Goal: Task Accomplishment & Management: Manage account settings

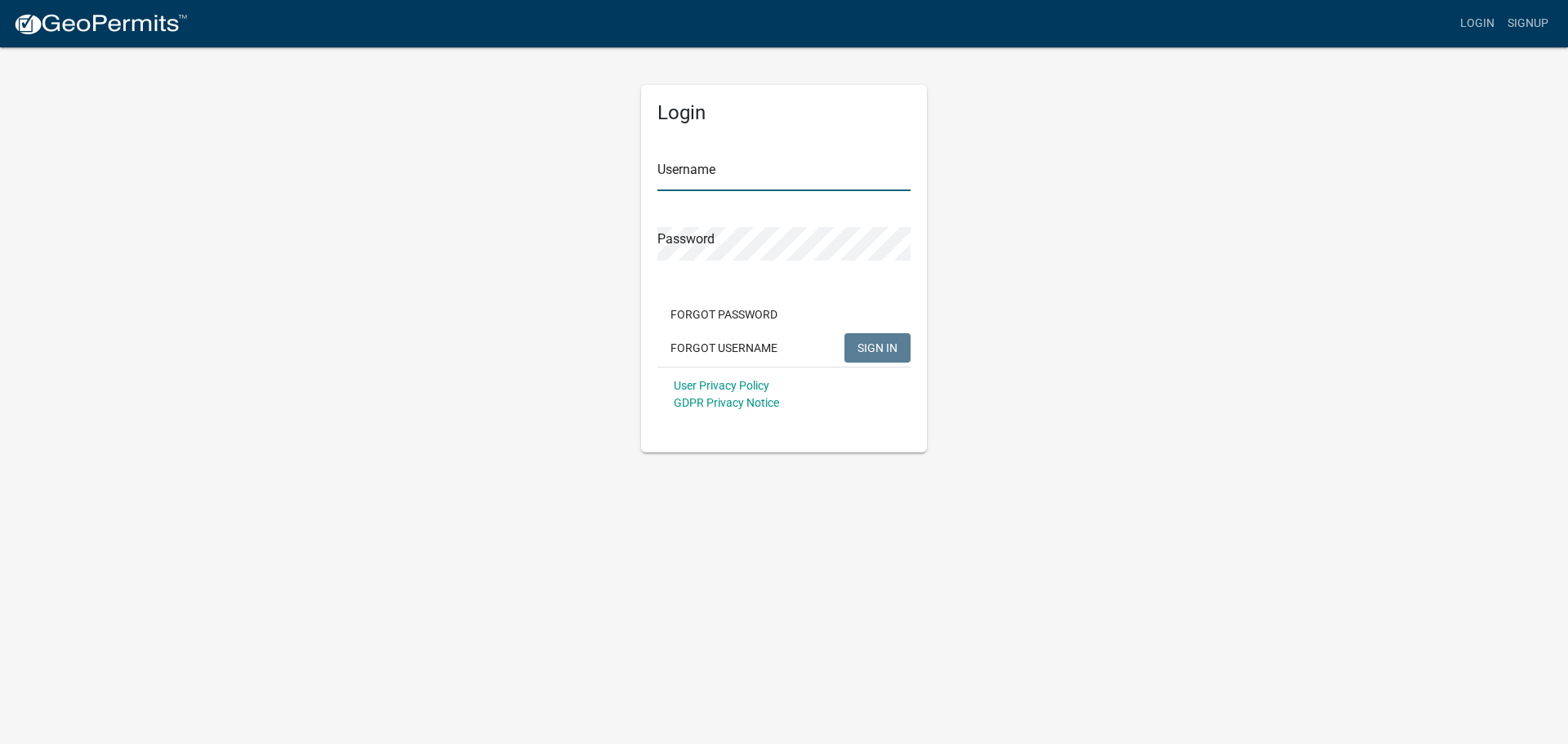
type input "[PERSON_NAME]"
click at [885, 354] on span "SIGN IN" at bounding box center [877, 346] width 40 height 13
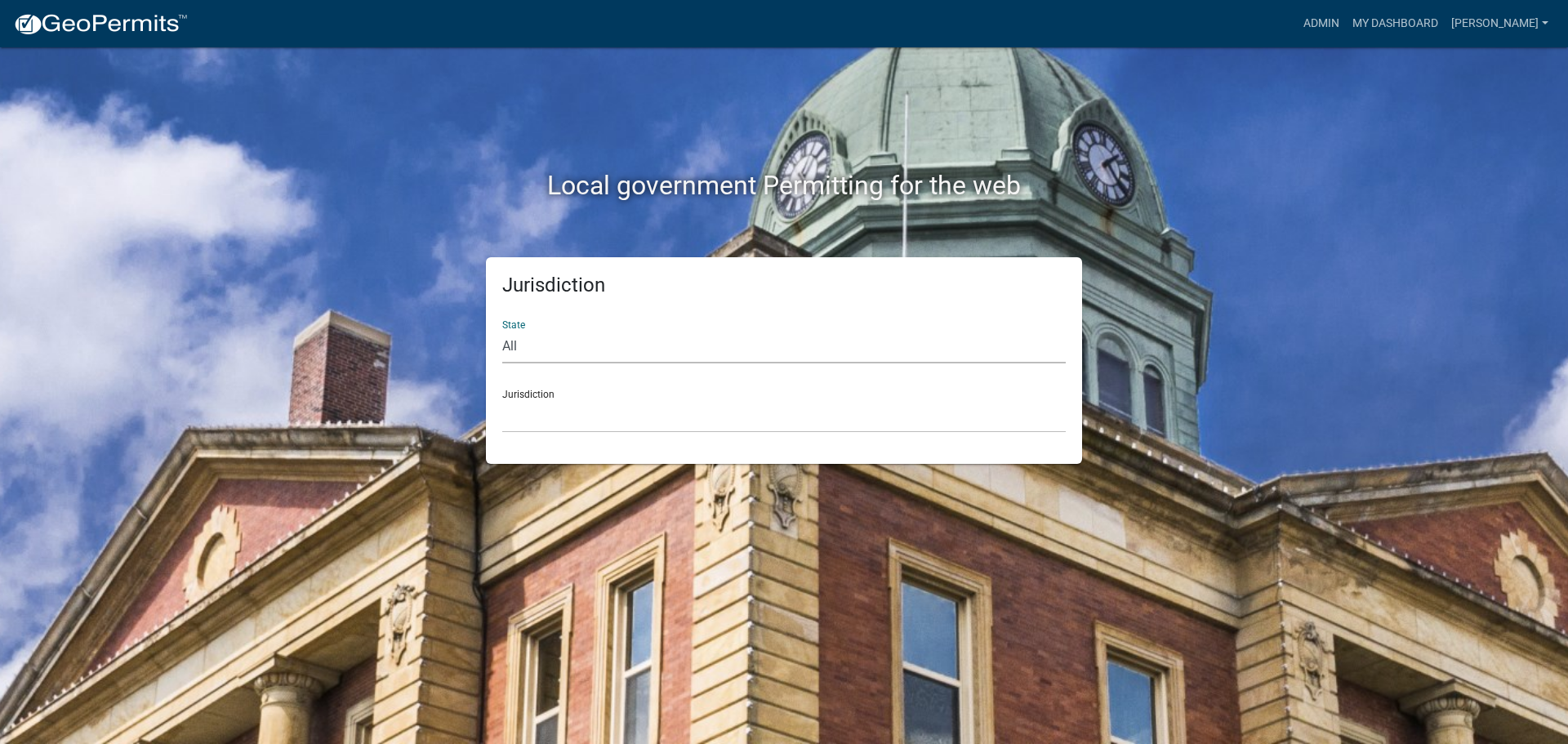
click at [552, 359] on select "All [US_STATE] [US_STATE] [US_STATE] [US_STATE] [US_STATE] [US_STATE] [US_STATE…" at bounding box center [784, 346] width 563 height 34
select select "[US_STATE]"
click at [502, 330] on select "All [US_STATE] [US_STATE] [US_STATE] [US_STATE] [US_STATE] [US_STATE] [US_STATE…" at bounding box center [784, 346] width 563 height 34
click at [592, 400] on select "[GEOGRAPHIC_DATA], [US_STATE] [GEOGRAPHIC_DATA], [US_STATE] [GEOGRAPHIC_DATA], …" at bounding box center [784, 416] width 563 height 34
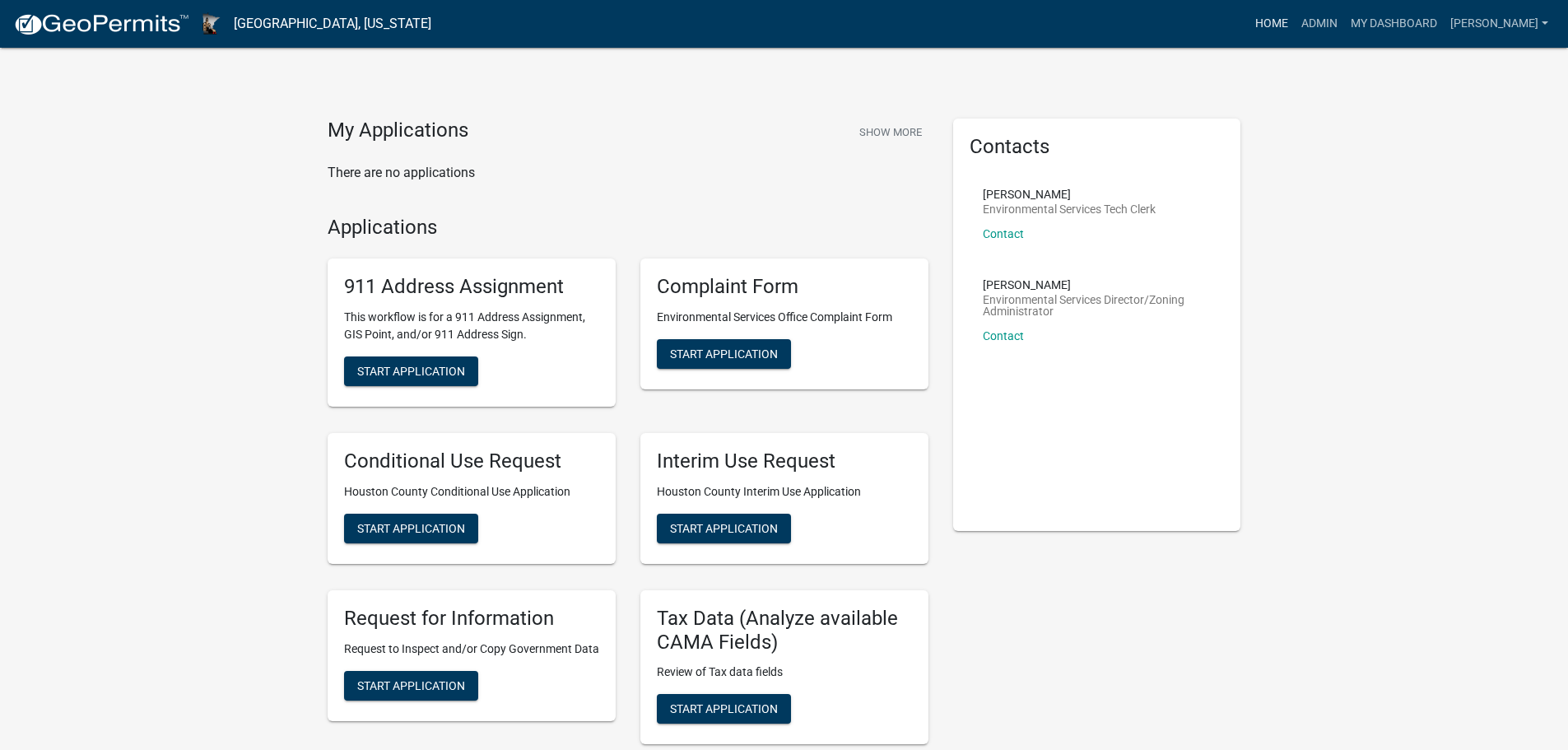
click at [1290, 26] on link "Home" at bounding box center [1271, 23] width 46 height 31
click at [1318, 19] on link "Admin" at bounding box center [1320, 23] width 49 height 31
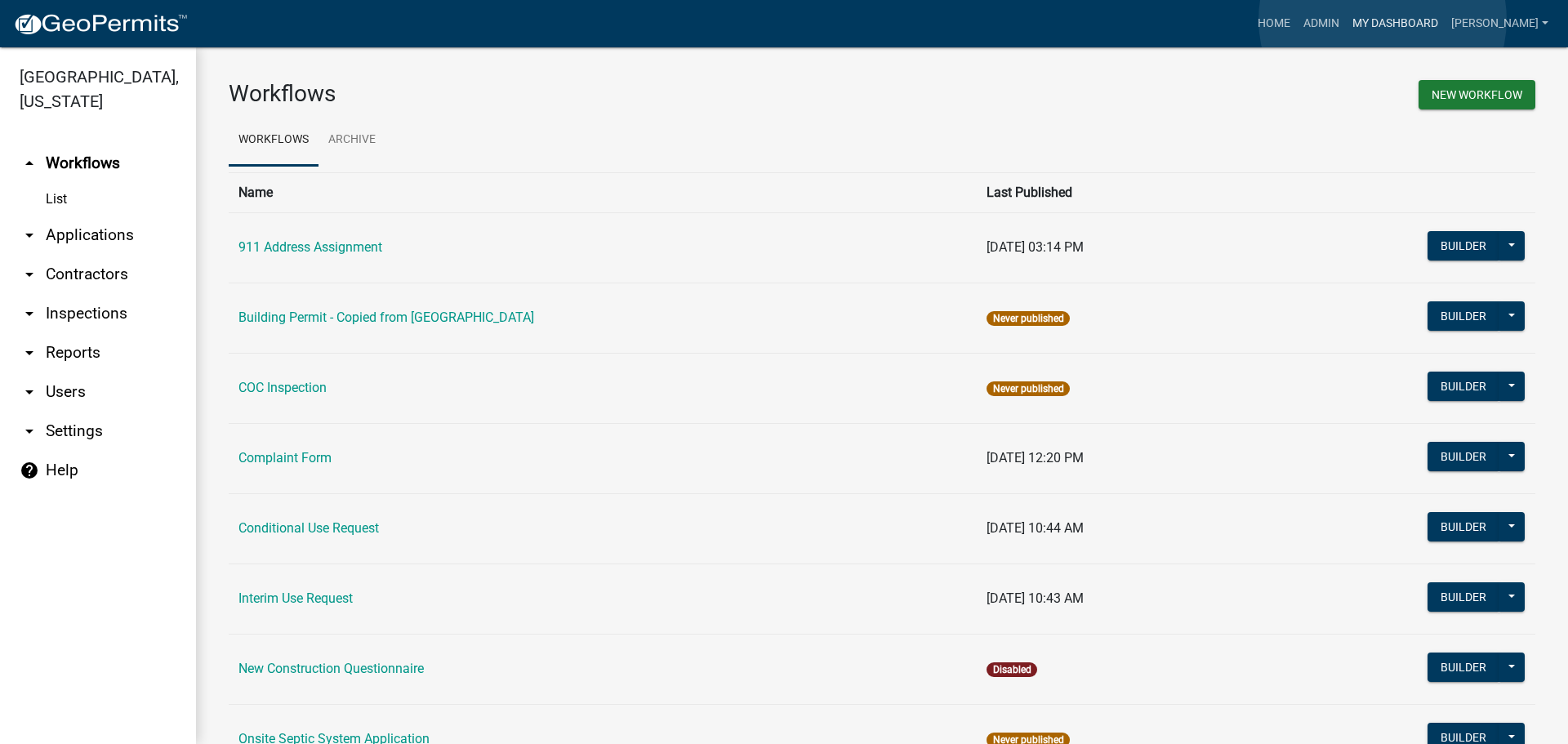
click at [1382, 20] on link "My Dashboard" at bounding box center [1395, 23] width 99 height 31
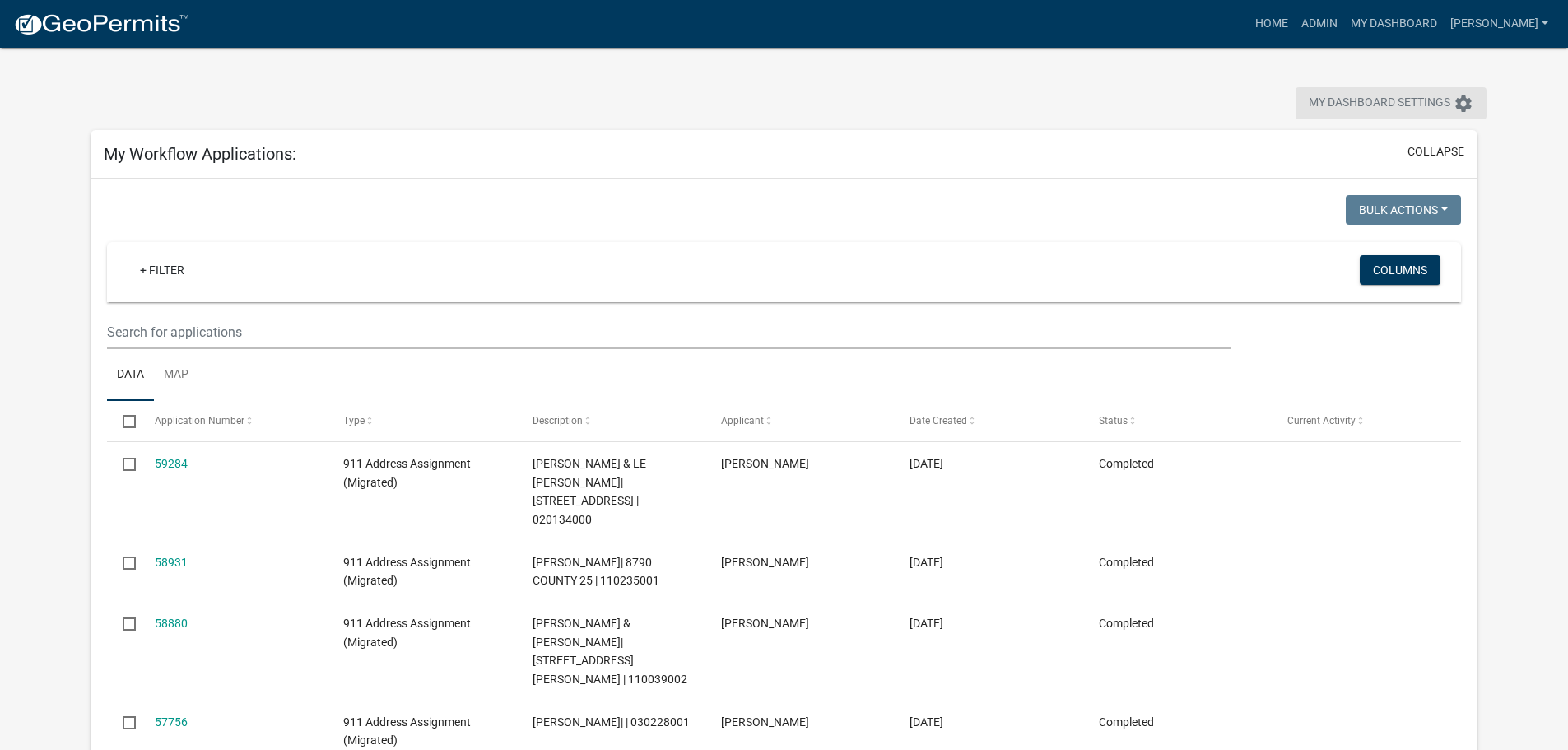
click at [1380, 99] on span "My Dashboard Settings" at bounding box center [1380, 103] width 142 height 20
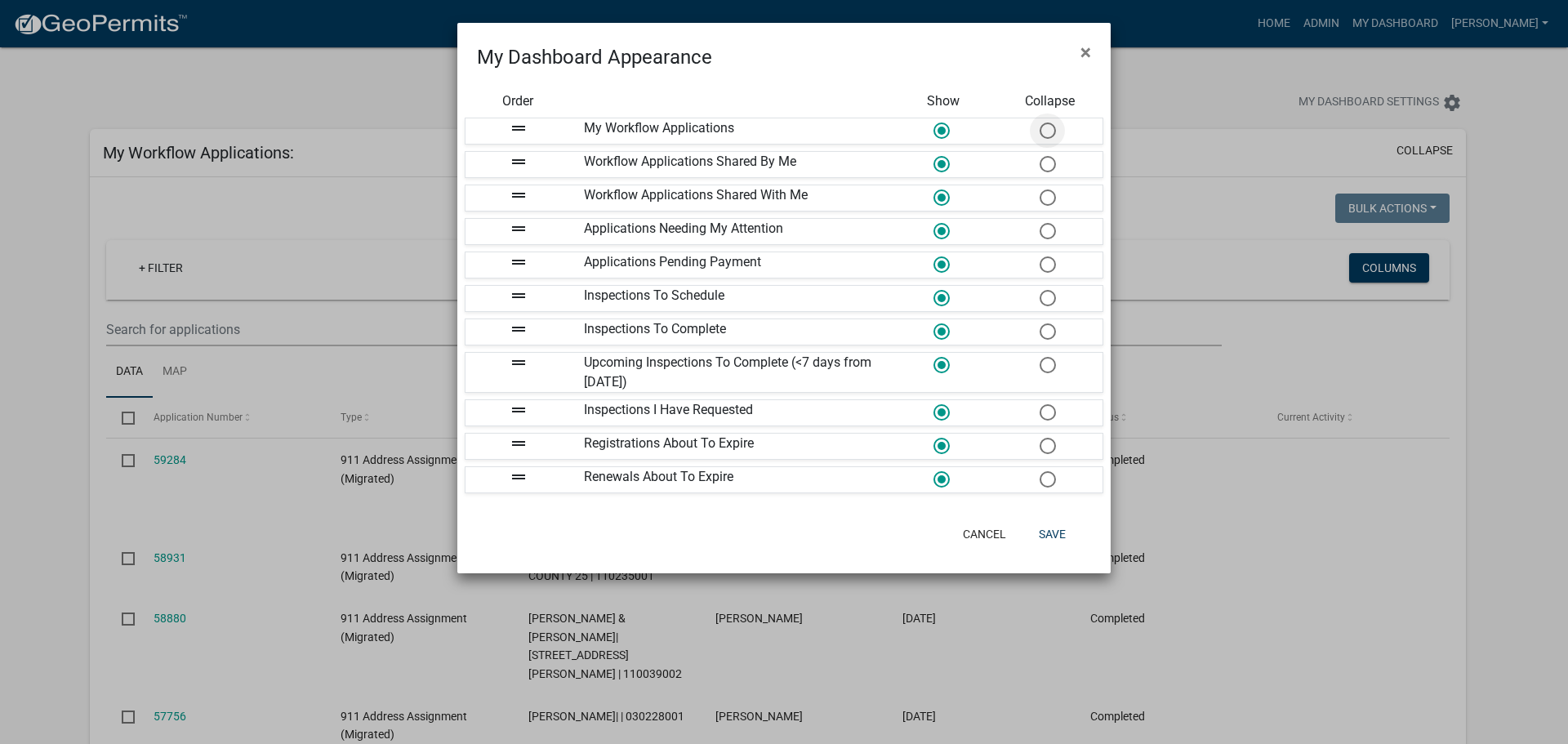
click at [1048, 131] on span at bounding box center [1047, 131] width 34 height 35
click at [1039, 122] on input "radio" at bounding box center [1039, 122] width 0 height 0
click at [1048, 164] on span at bounding box center [1047, 164] width 34 height 35
click at [1039, 156] on input "radio" at bounding box center [1039, 156] width 0 height 0
click at [1049, 199] on span at bounding box center [1047, 198] width 34 height 35
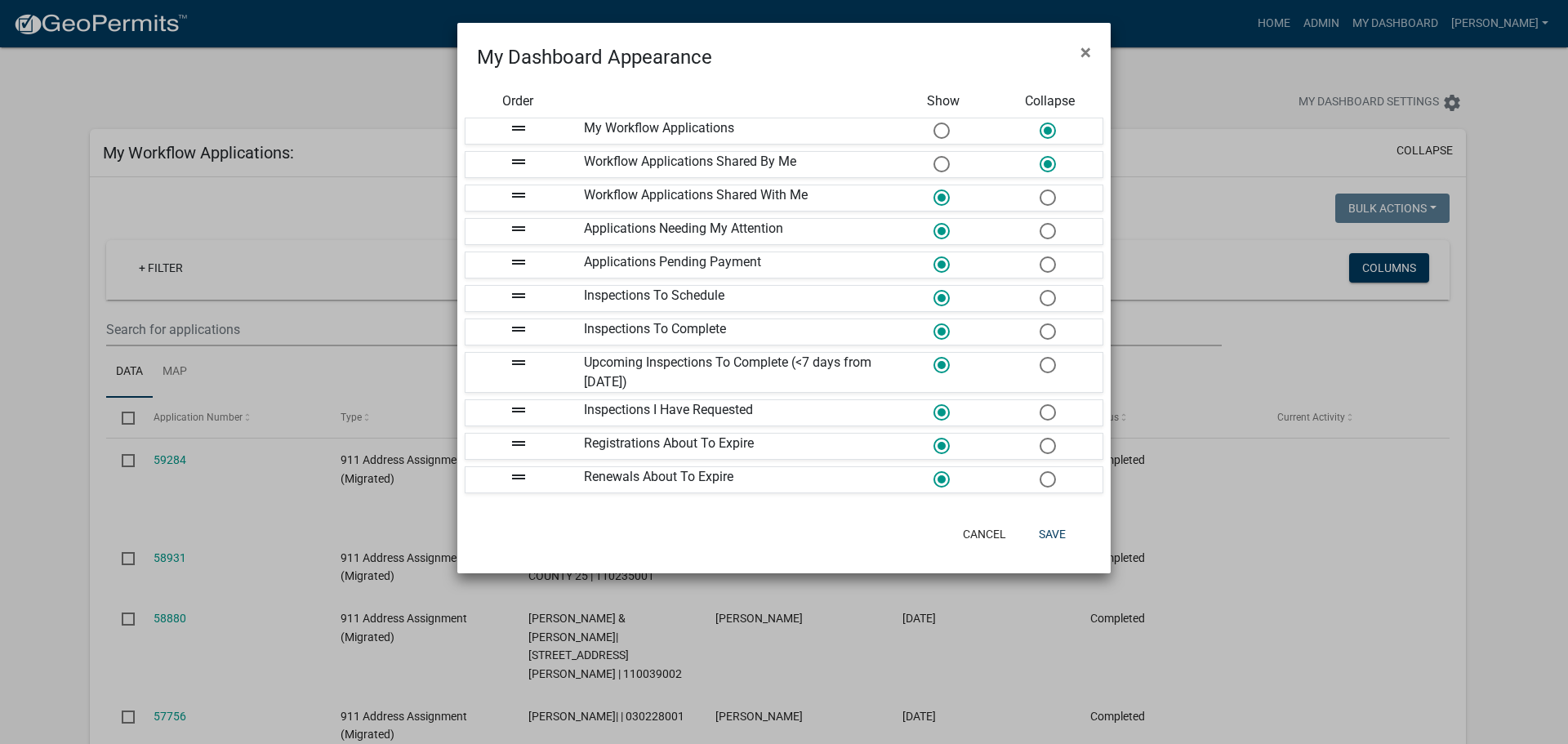
click at [1039, 189] on input "radio" at bounding box center [1039, 189] width 0 height 0
click at [1048, 263] on span at bounding box center [1047, 264] width 34 height 35
click at [1039, 257] on input "radio" at bounding box center [1039, 257] width 0 height 0
click at [1050, 301] on span at bounding box center [1047, 298] width 34 height 35
click at [1039, 290] on input "radio" at bounding box center [1039, 290] width 0 height 0
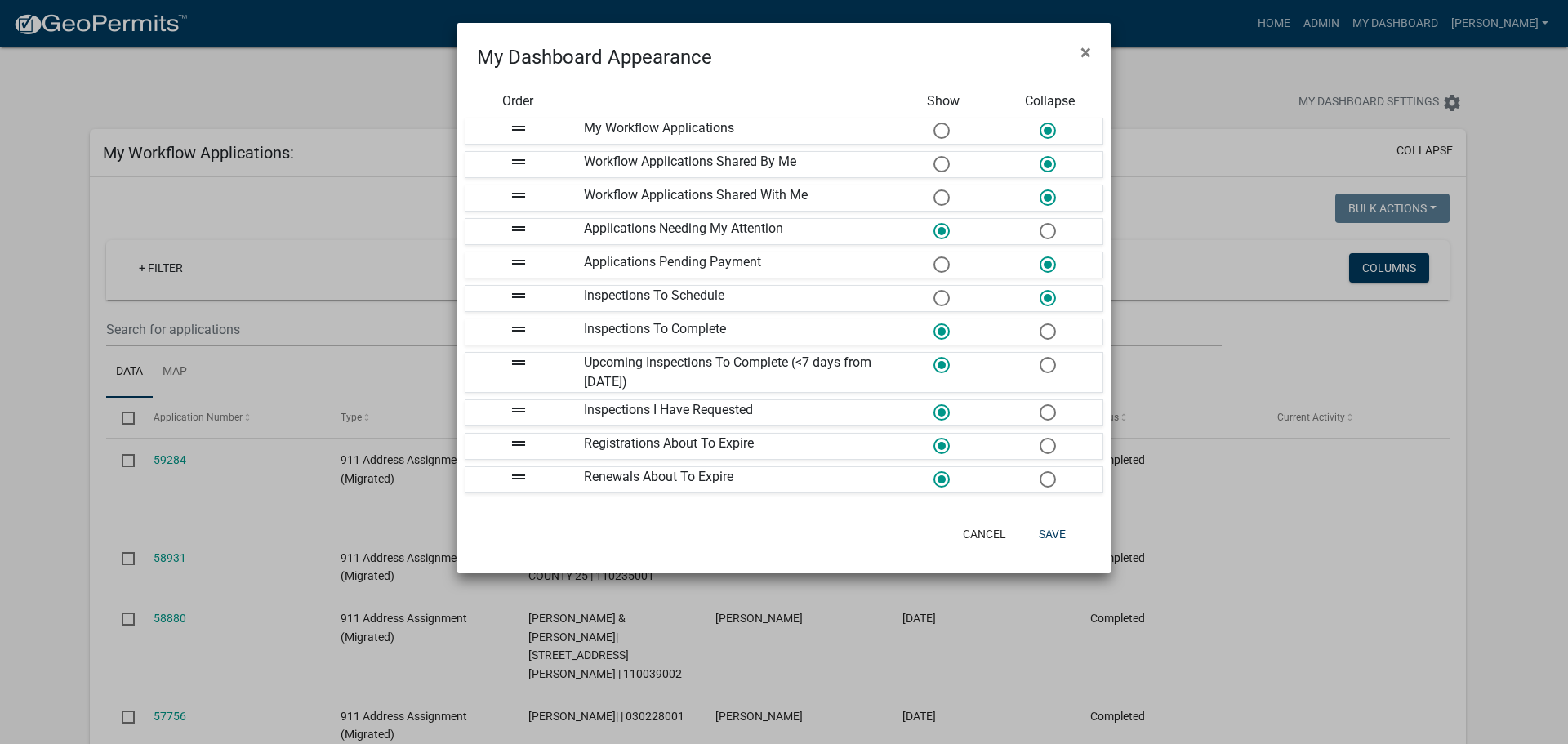
click at [1050, 336] on span at bounding box center [1047, 332] width 34 height 35
click at [1039, 323] on input "radio" at bounding box center [1039, 323] width 0 height 0
click at [1045, 367] on span at bounding box center [1047, 365] width 34 height 35
click at [1039, 356] on input "radio" at bounding box center [1039, 356] width 0 height 0
click at [1050, 418] on span at bounding box center [1047, 412] width 34 height 35
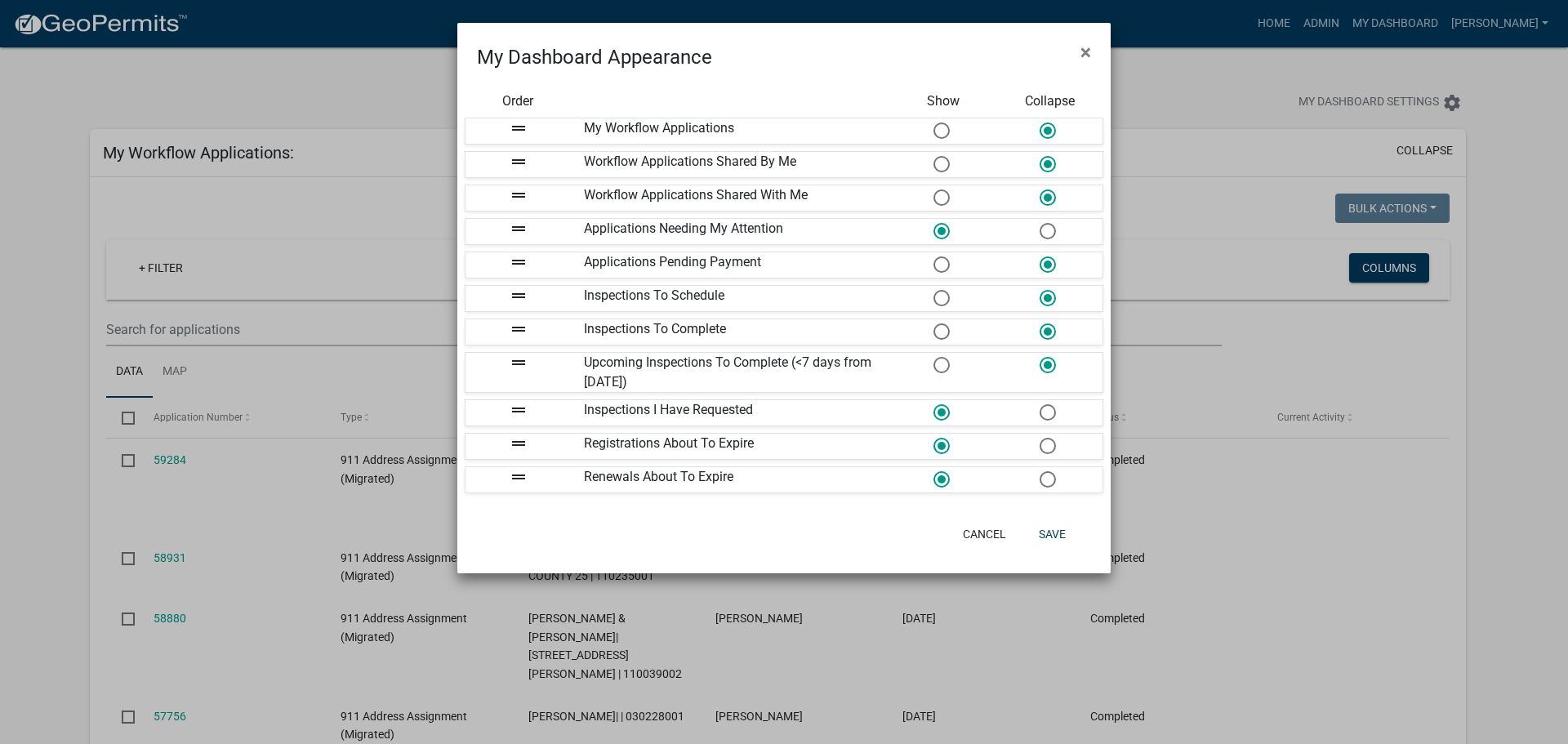
click at [1039, 404] on input "radio" at bounding box center [1039, 404] width 0 height 0
click at [1049, 443] on span at bounding box center [1047, 446] width 34 height 35
click at [1039, 437] on input "radio" at bounding box center [1039, 437] width 0 height 0
click at [1046, 481] on span at bounding box center [1047, 480] width 34 height 35
click at [1039, 471] on input "radio" at bounding box center [1039, 471] width 0 height 0
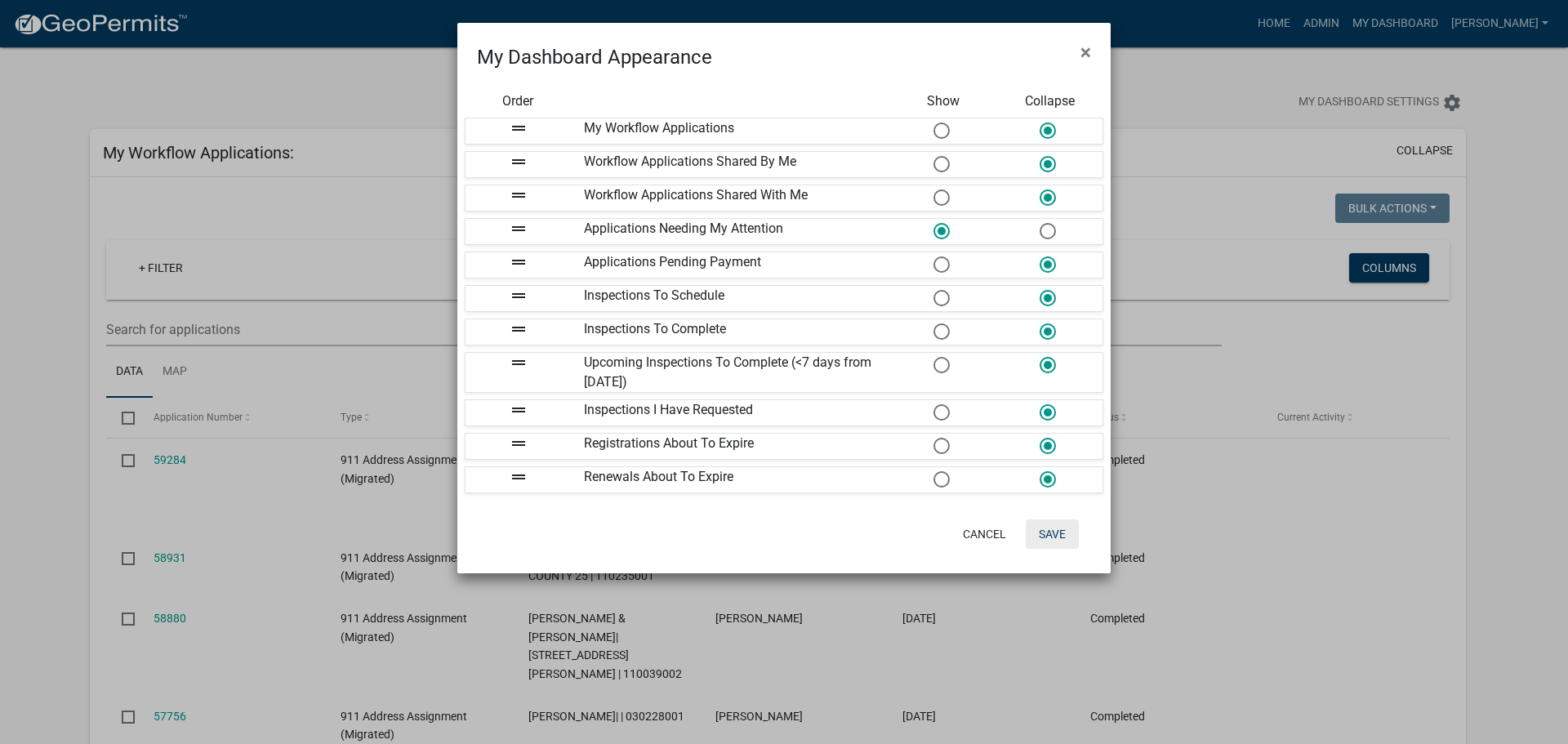
click at [1054, 538] on button "Save" at bounding box center [1052, 534] width 53 height 29
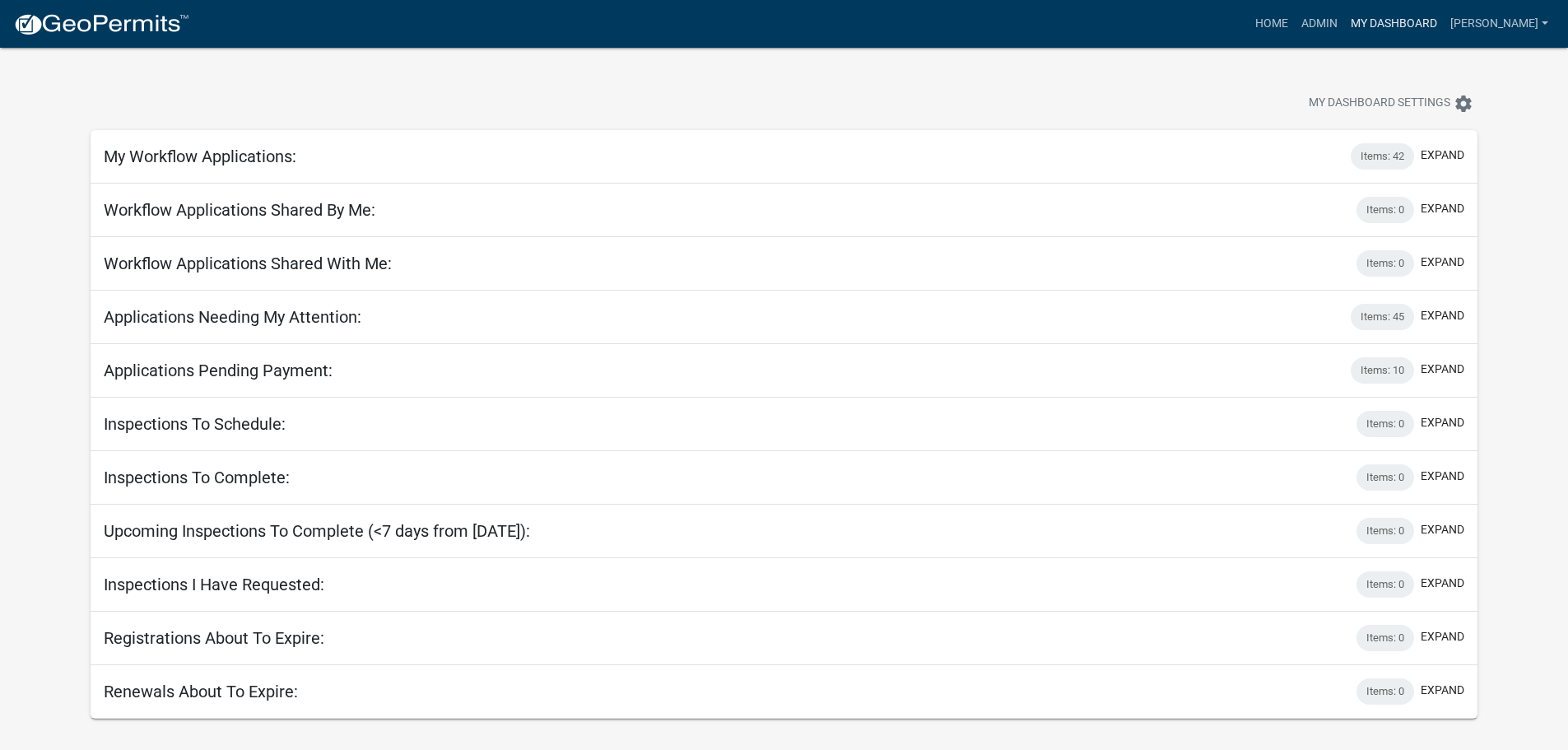
click at [1413, 23] on link "My Dashboard" at bounding box center [1393, 23] width 100 height 31
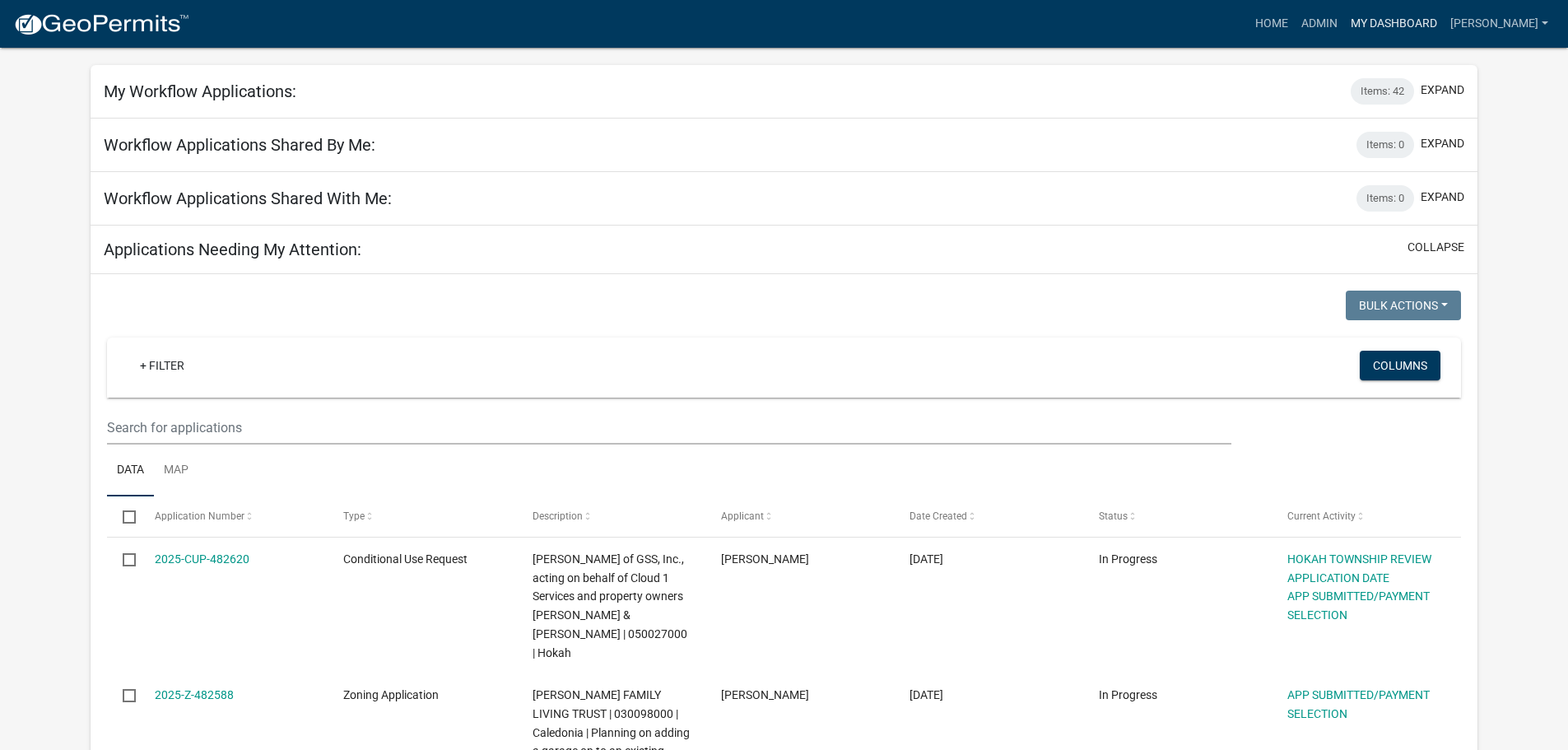
scroll to position [165, 0]
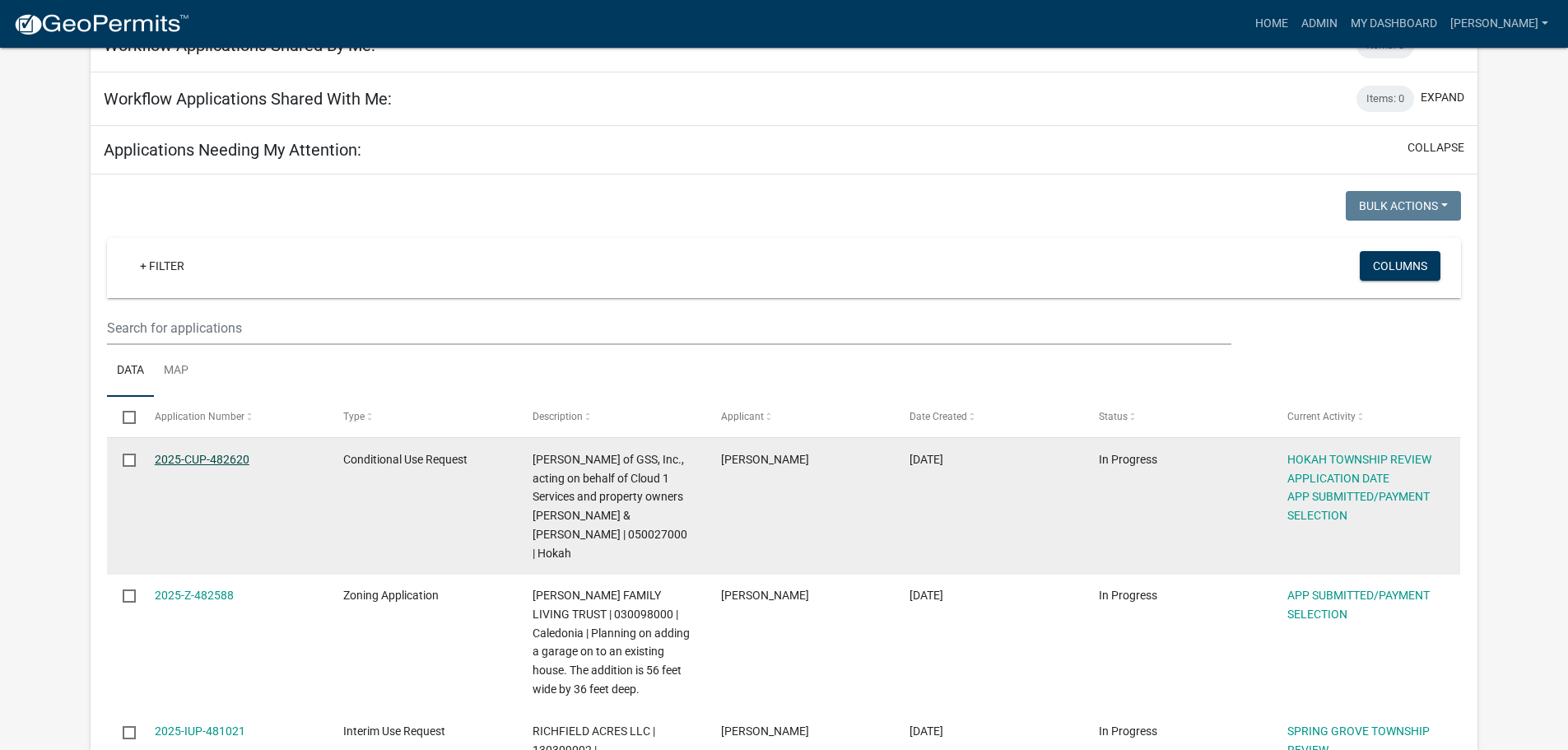
click at [223, 457] on link "2025-CUP-482620" at bounding box center [201, 459] width 95 height 13
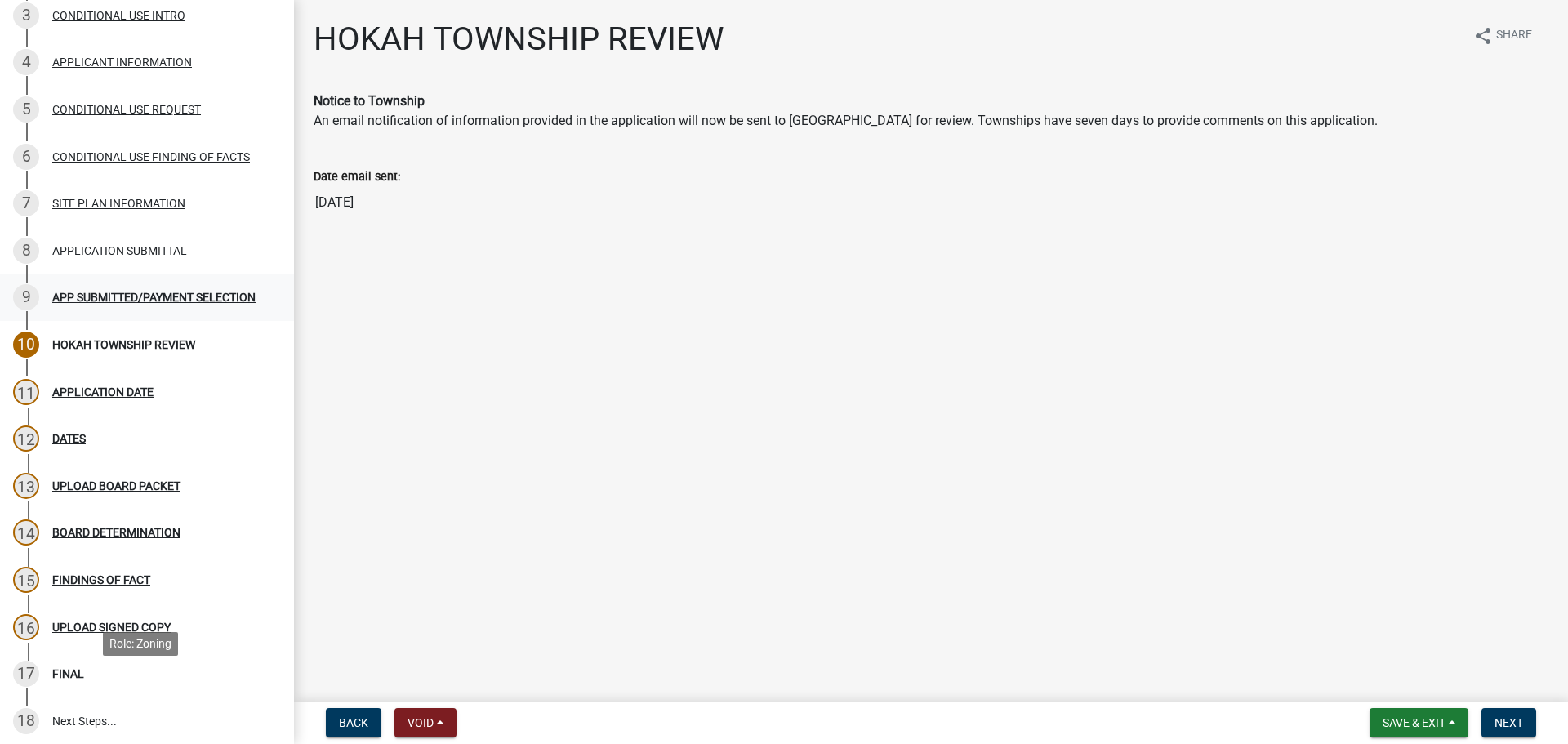
scroll to position [245, 0]
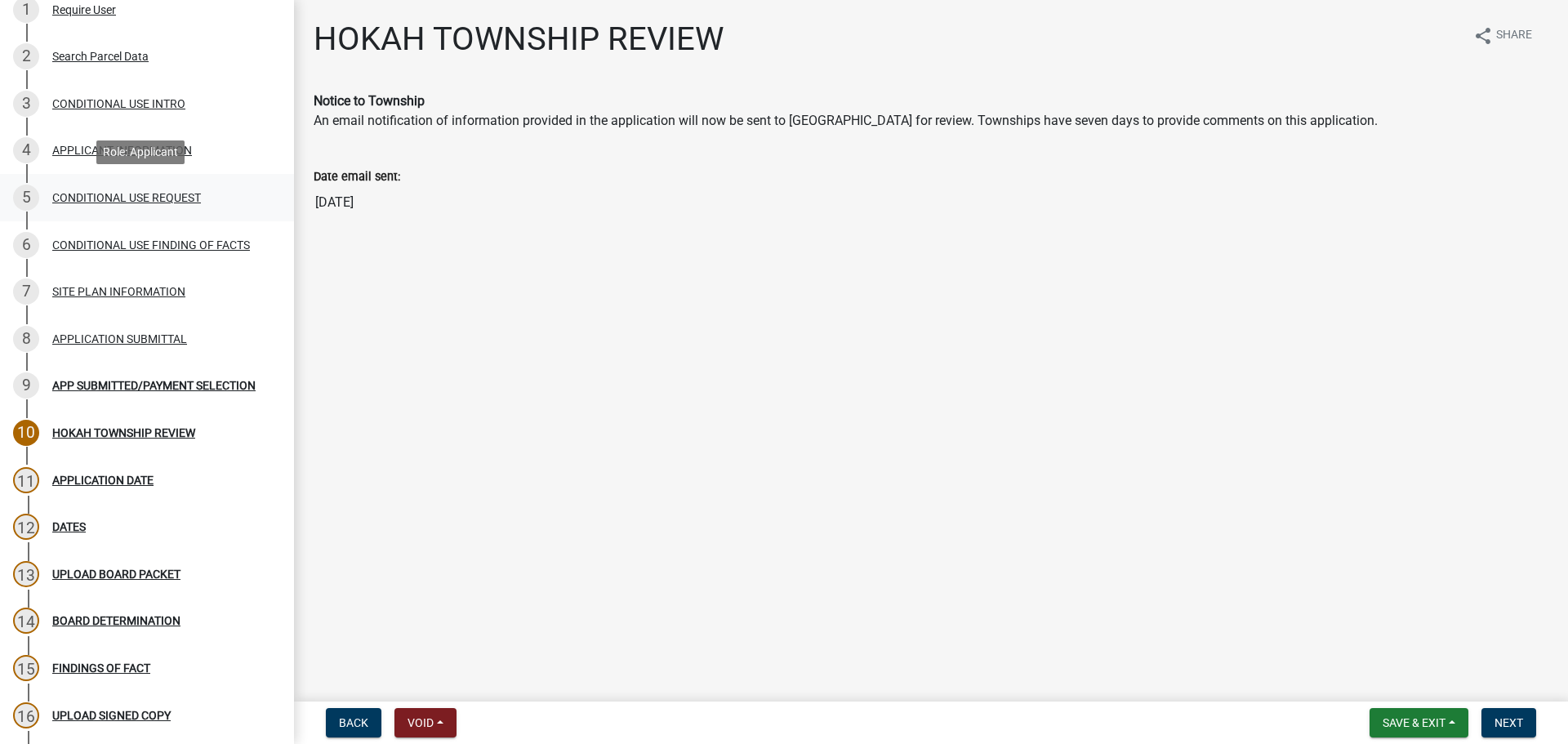
click at [168, 195] on div "CONDITIONAL USE REQUEST" at bounding box center [127, 197] width 149 height 11
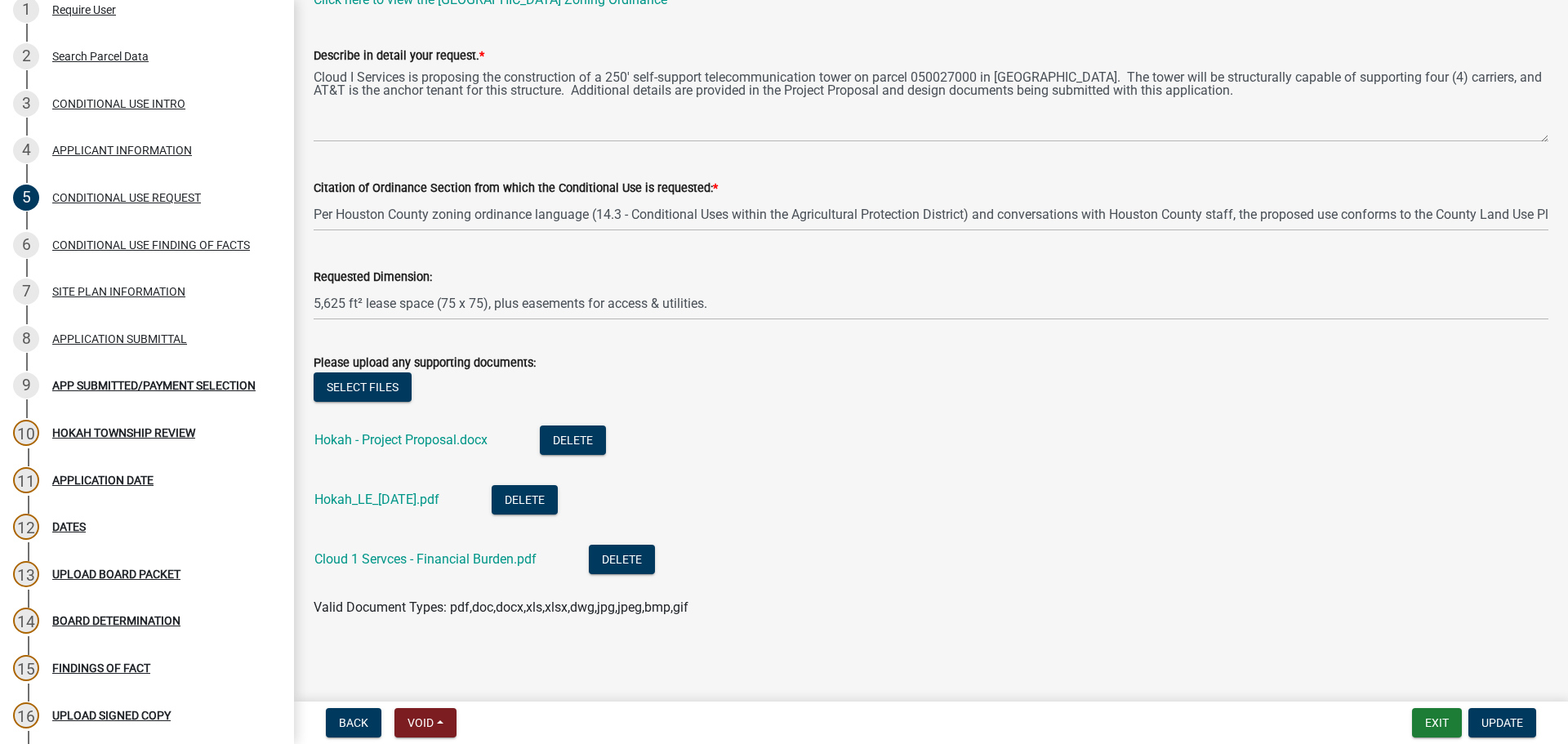
scroll to position [102, 0]
click at [127, 286] on div "SITE PLAN INFORMATION" at bounding box center [119, 291] width 133 height 11
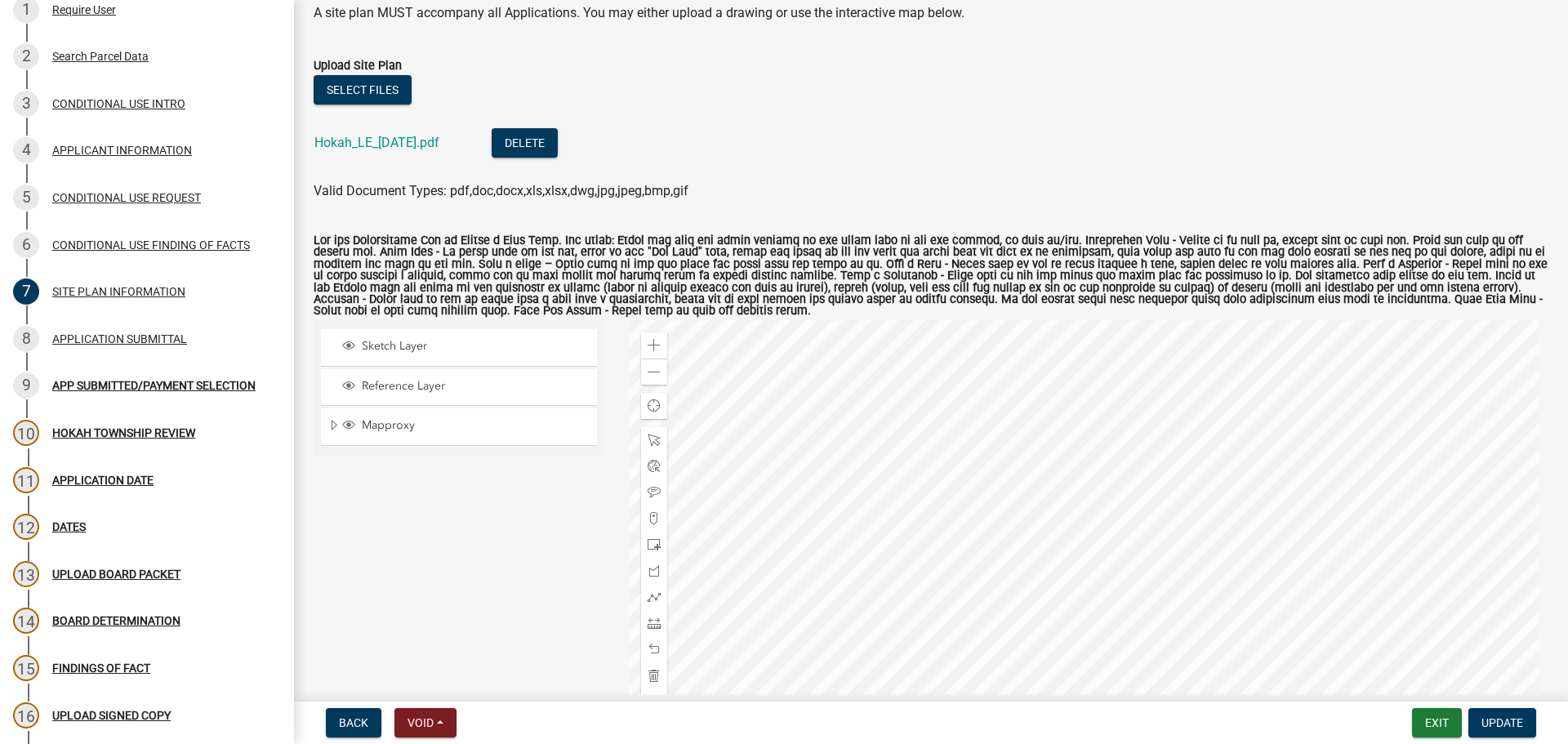
scroll to position [0, 0]
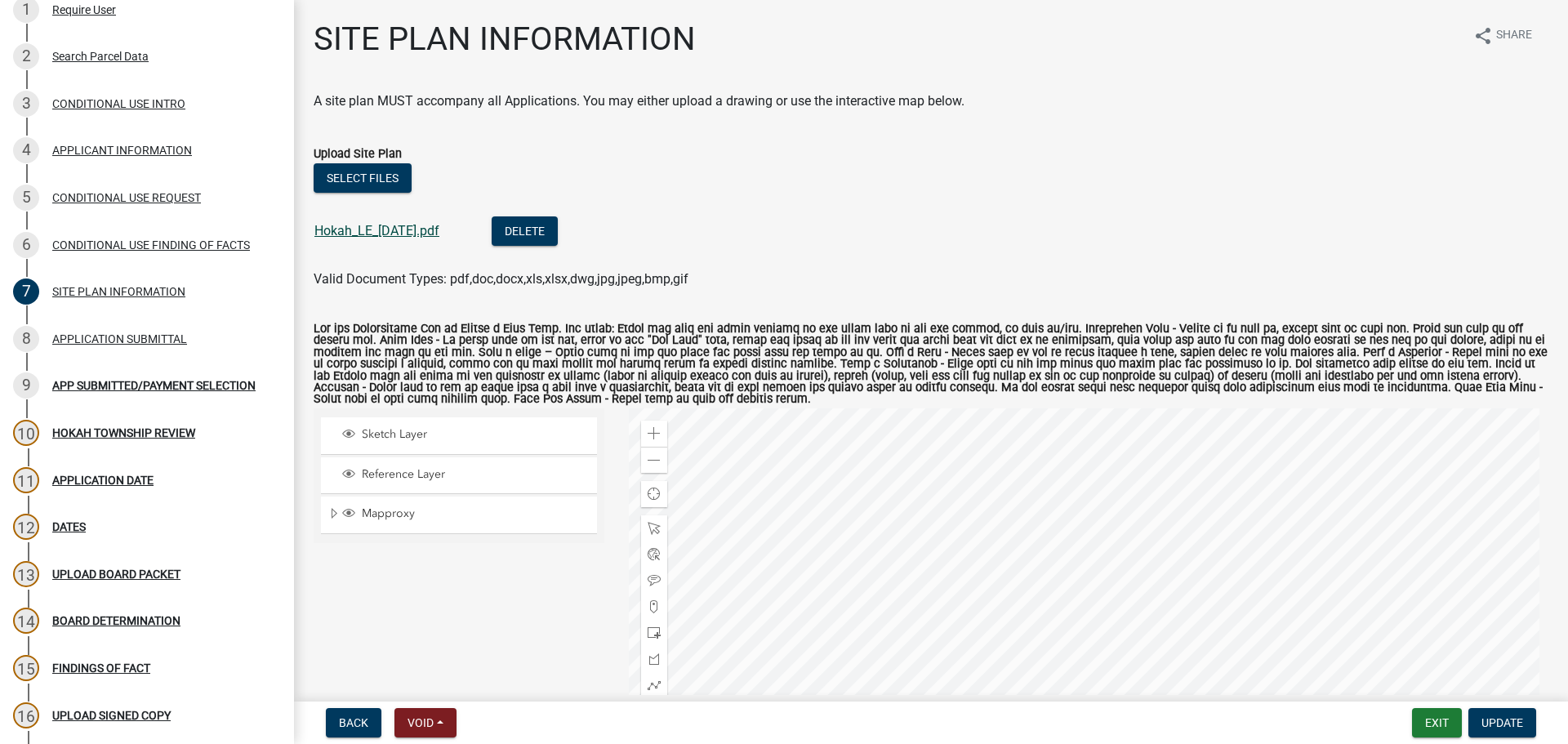
click at [394, 233] on link "Hokah_LE_[DATE].pdf" at bounding box center [376, 231] width 125 height 16
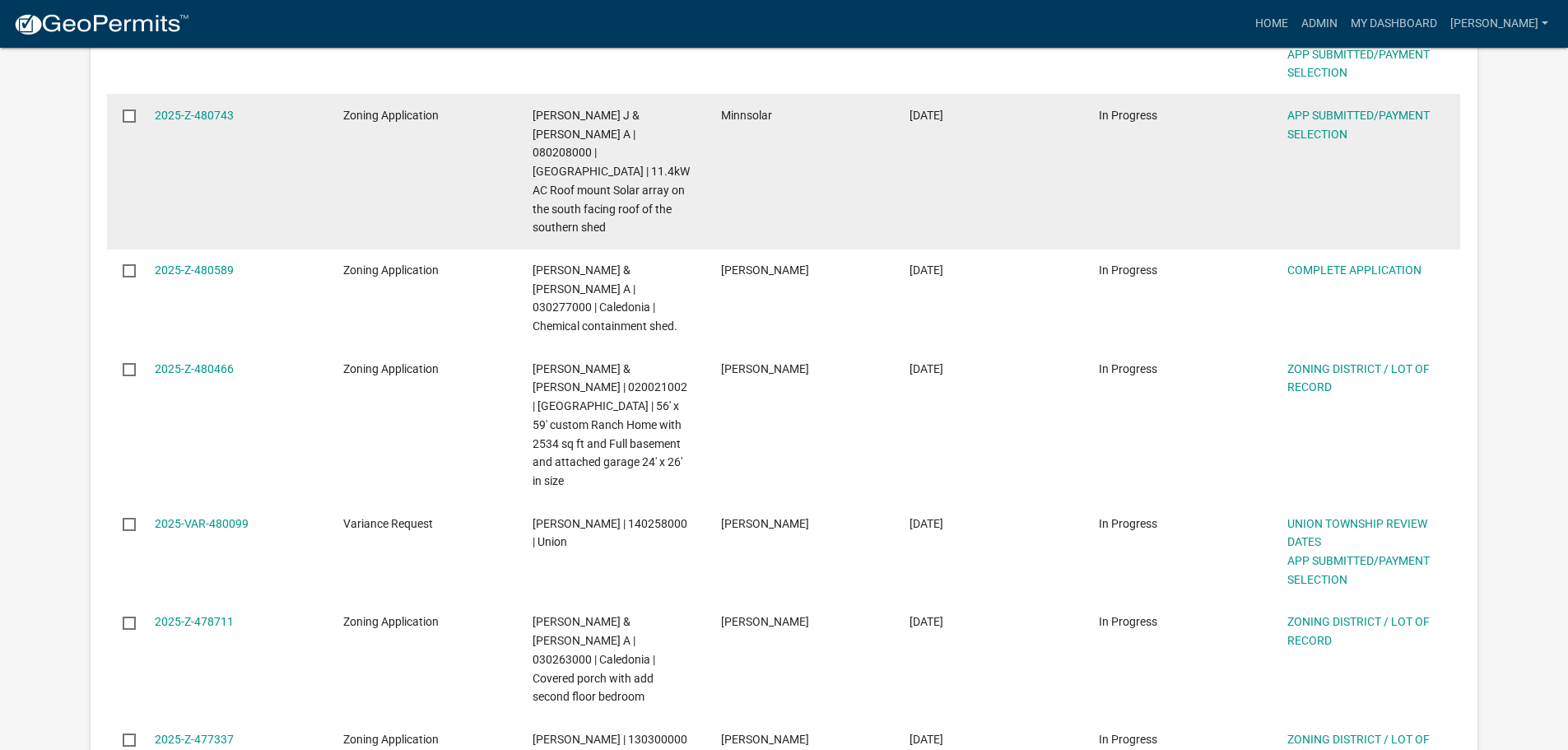
scroll to position [905, 0]
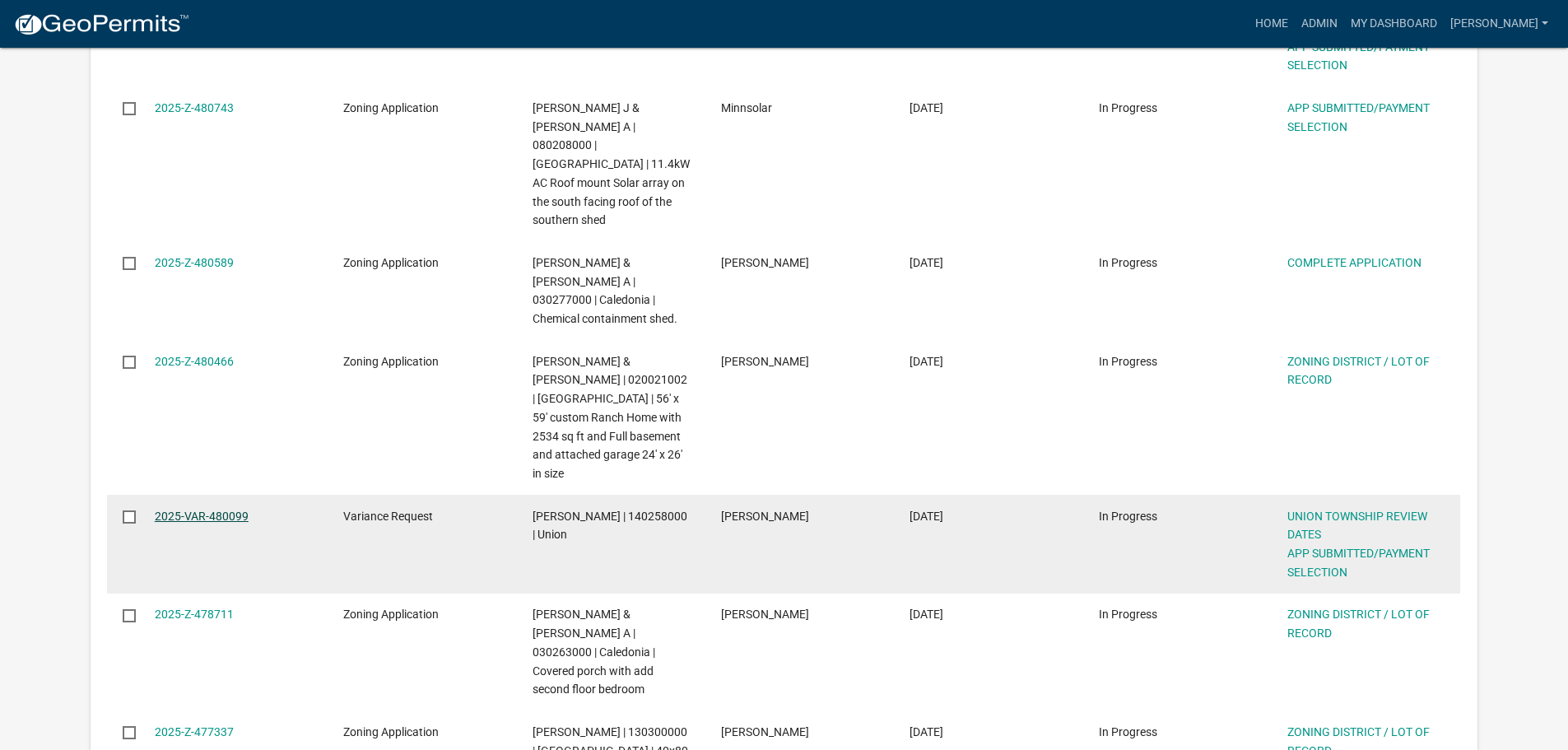
click at [224, 510] on link "2025-VAR-480099" at bounding box center [201, 516] width 94 height 13
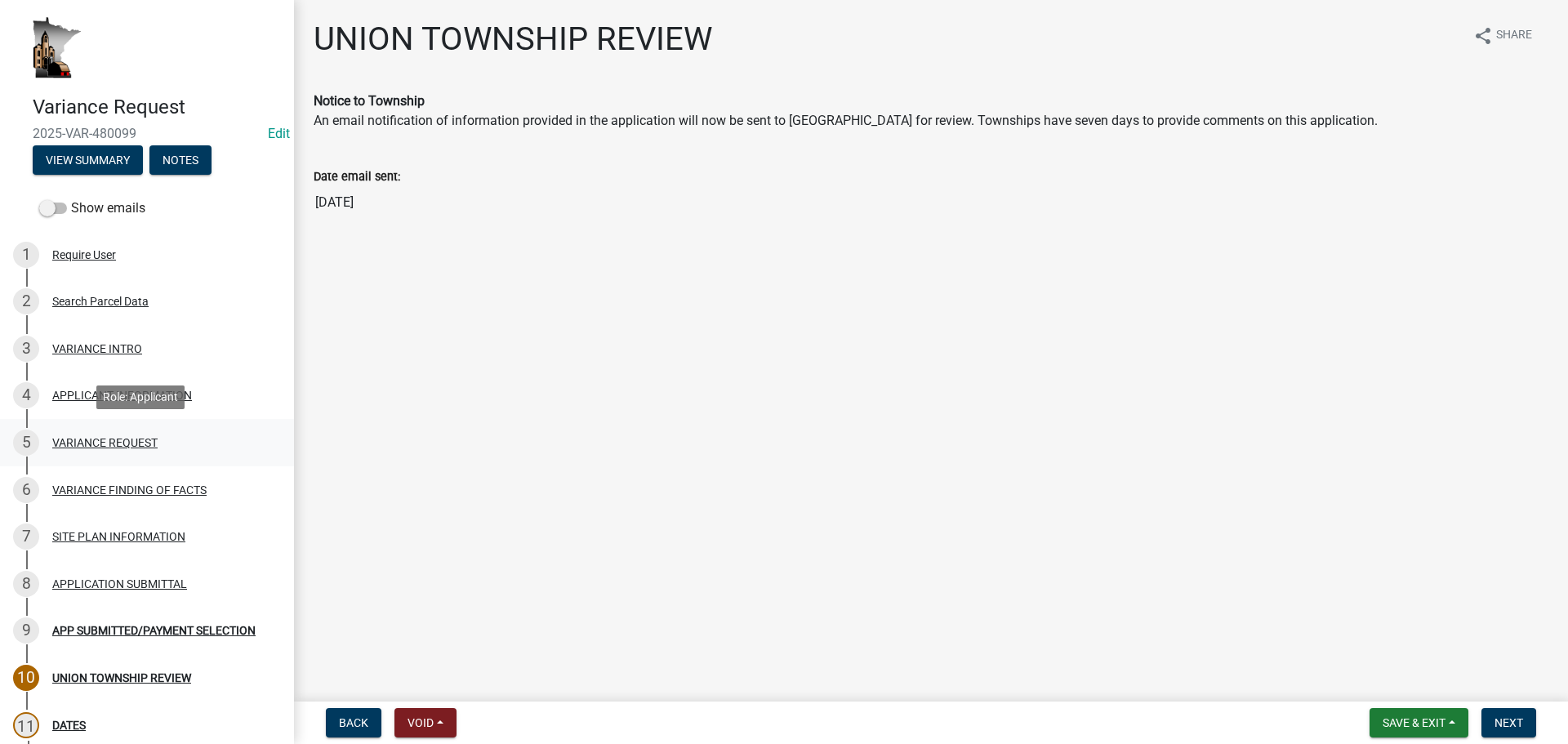
click at [127, 441] on div "VARIANCE REQUEST" at bounding box center [105, 442] width 105 height 11
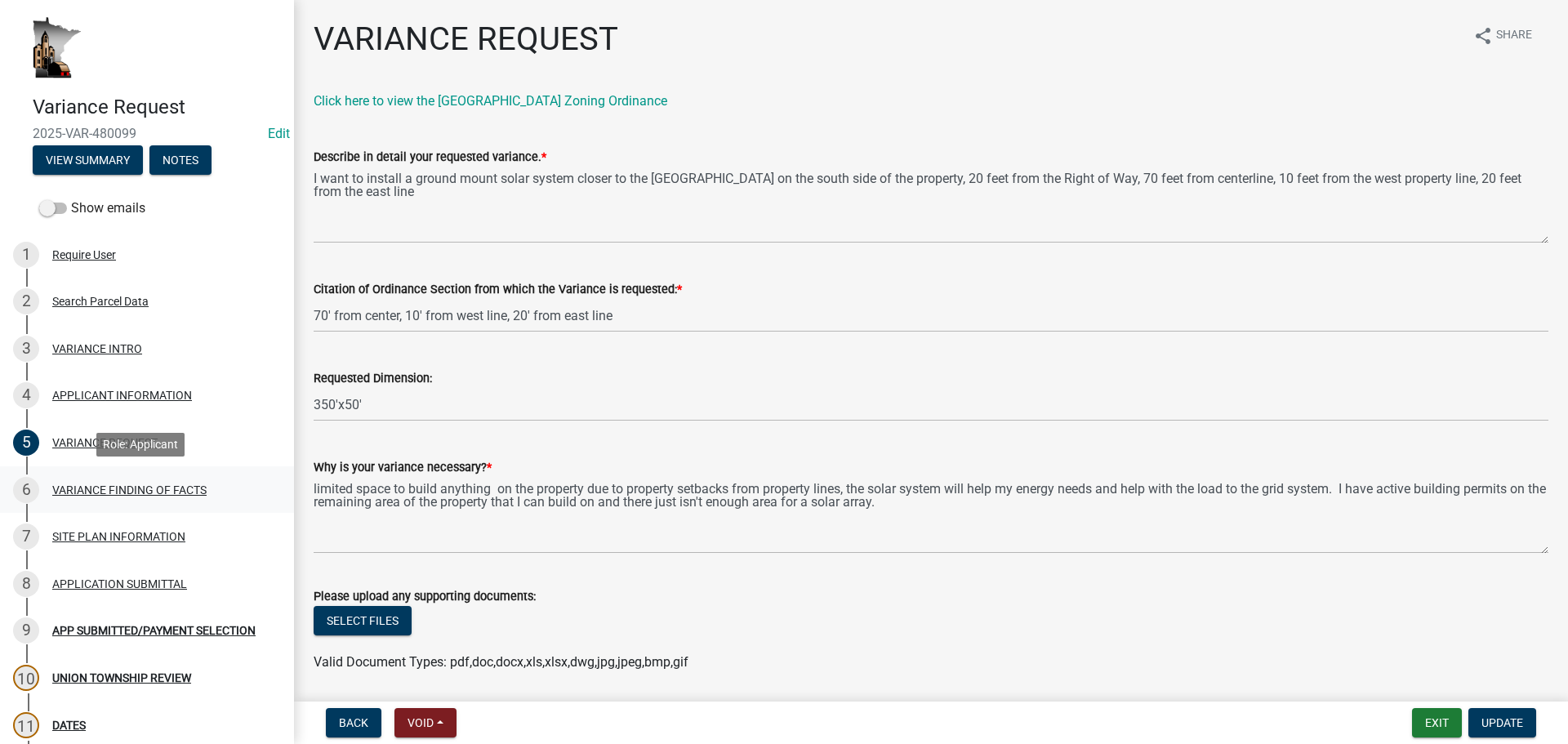
click at [182, 484] on div "VARIANCE FINDING OF FACTS" at bounding box center [129, 489] width 154 height 11
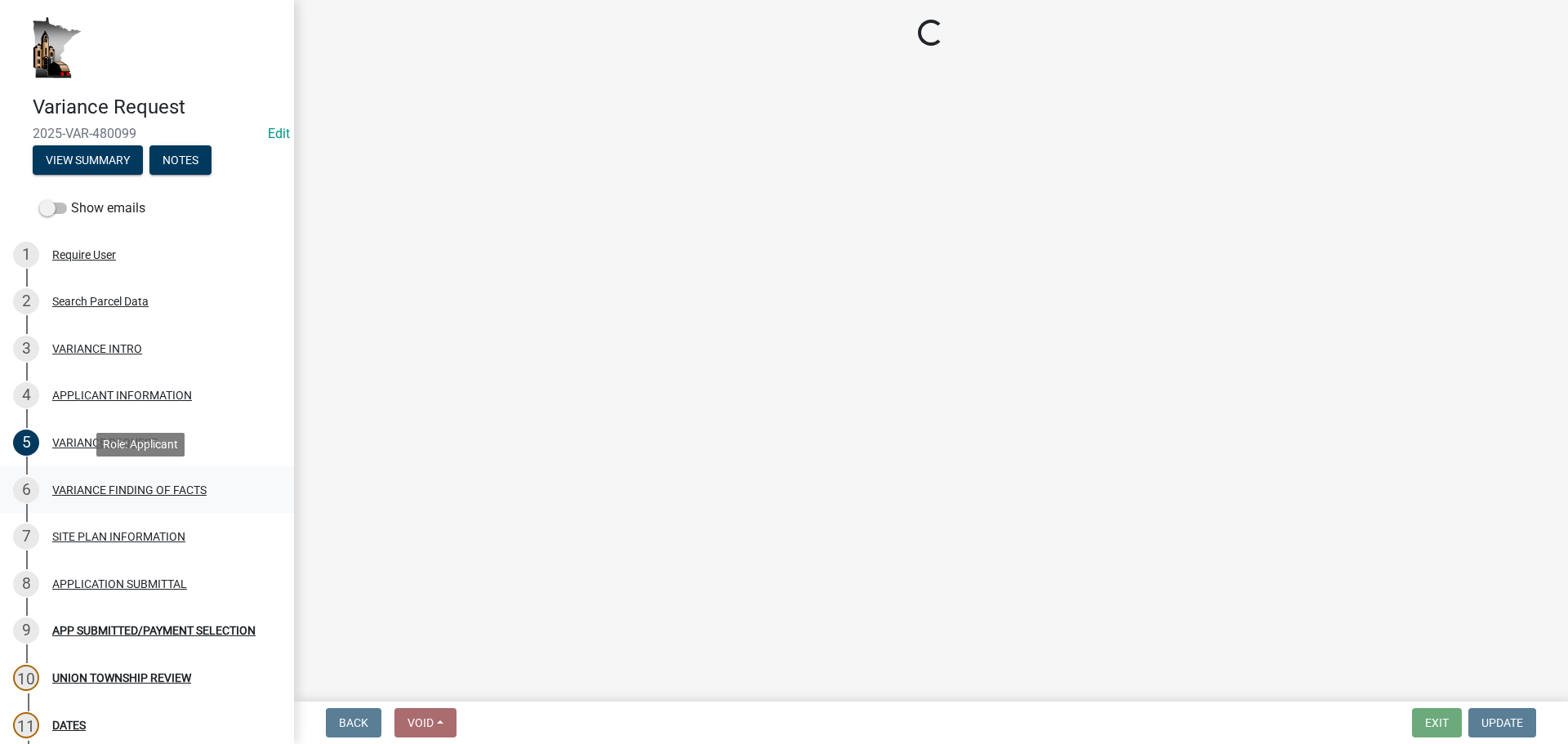
select select "e7339e75-e3d8-4c05-91a7-bbd42707347d"
select select "635aecb9-93f4-4782-a4af-22c7a8086bbc"
select select "aaa485d0-d801-4d37-bb7e-2a92079090af"
select select "7e69a0cc-1ed4-49c0-87fa-8a0d7a2511ee"
select select "104dc2c3-fb18-403f-90ac-5564d5e92e11"
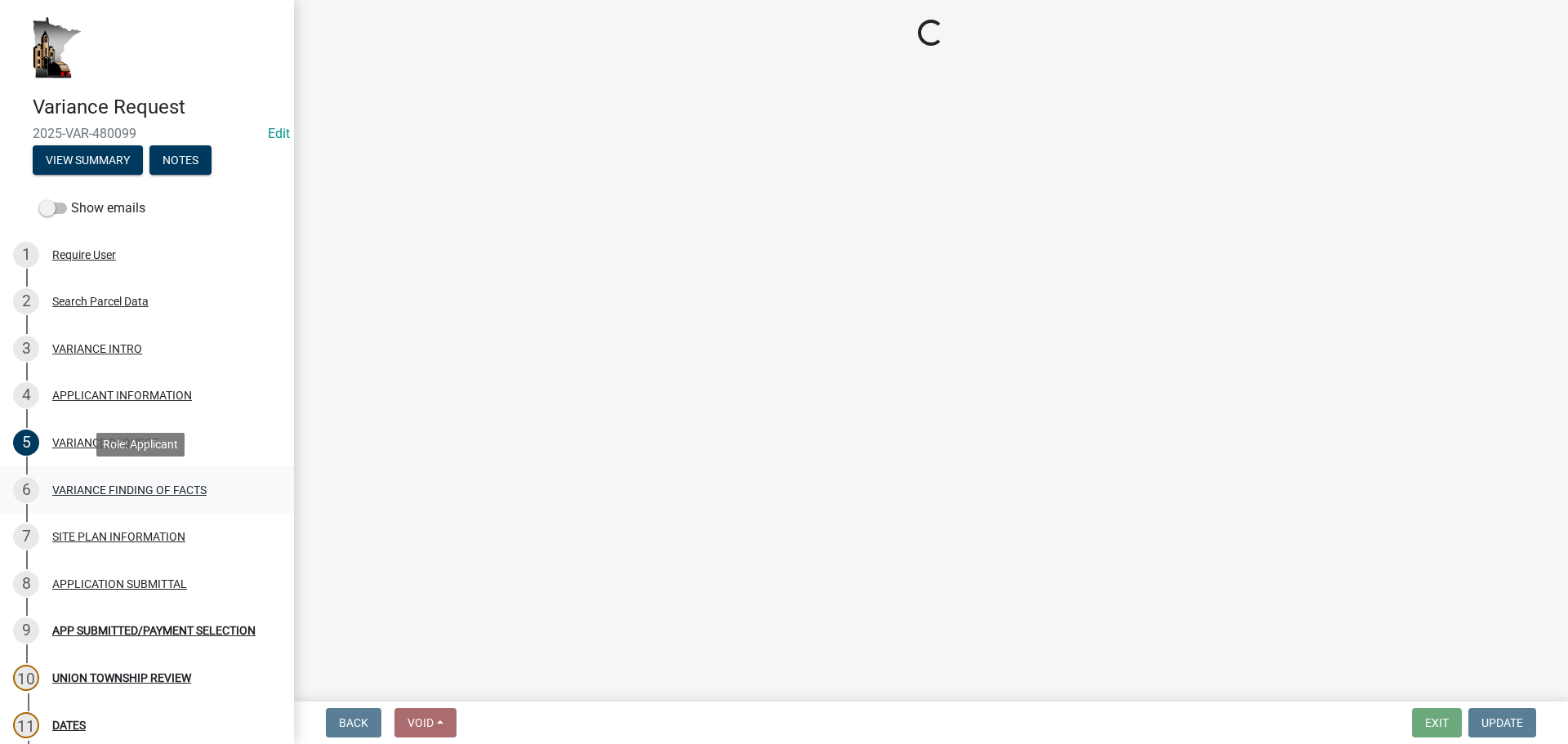
select select "c22521f2-ae46-4292-a6c5-e255f75be06c"
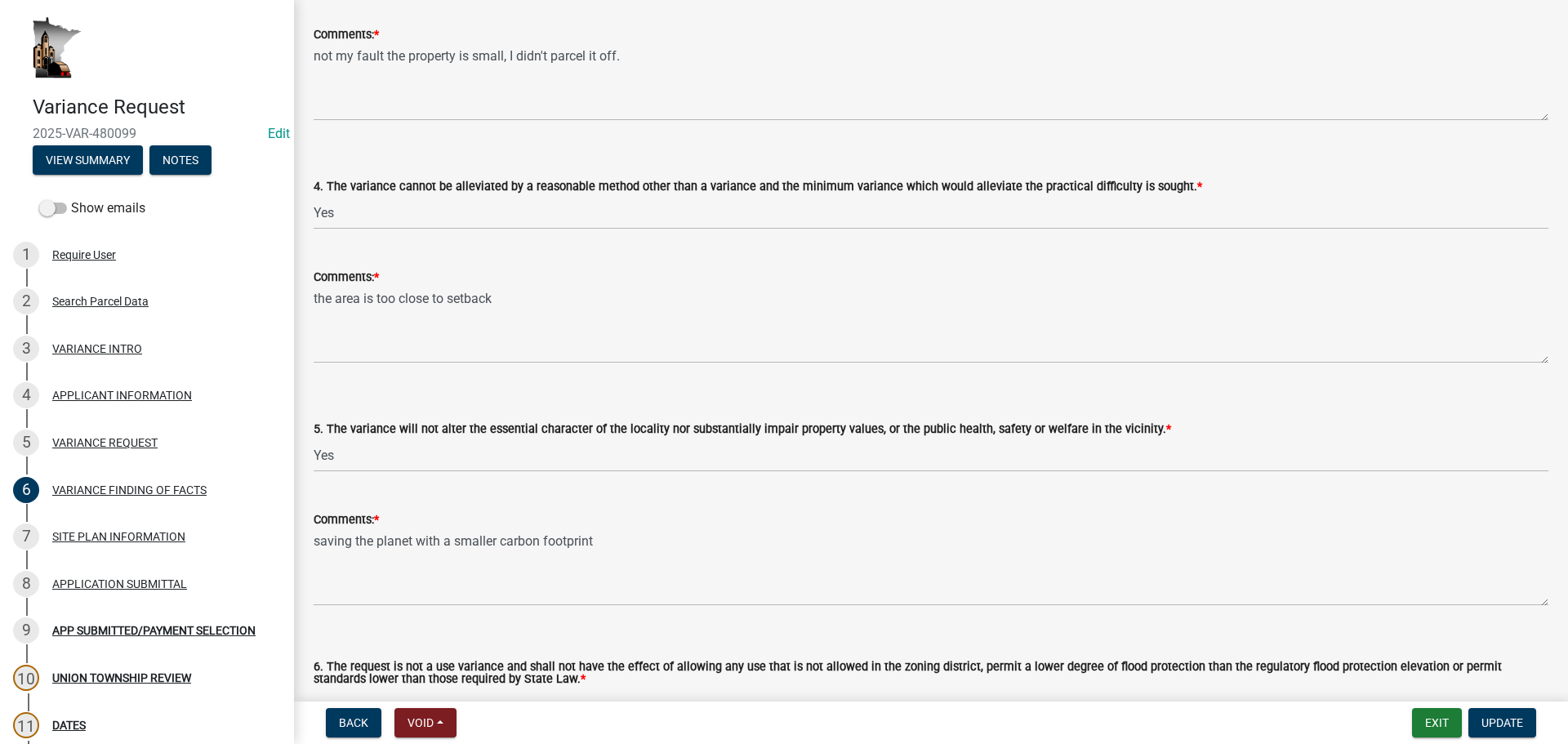
scroll to position [898, 0]
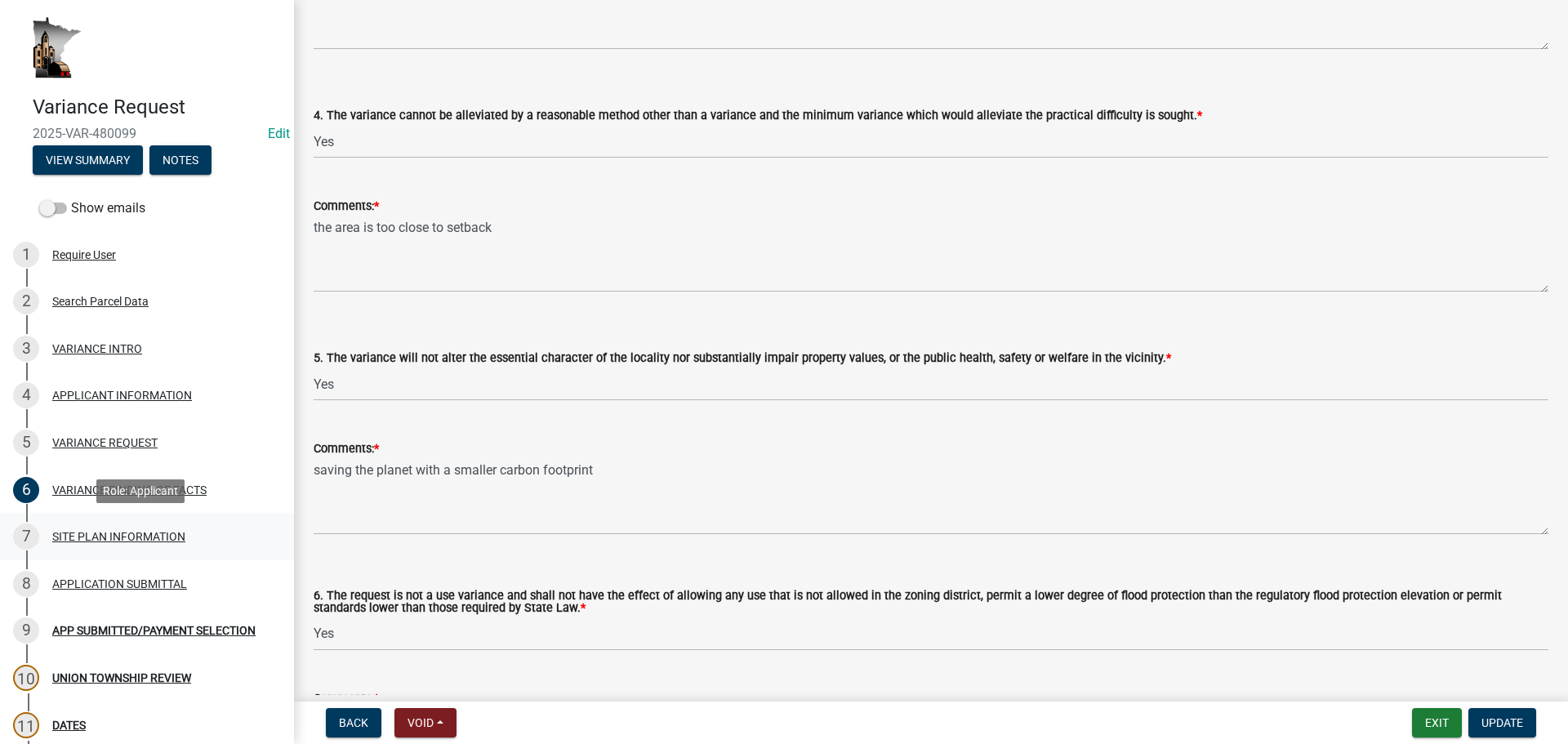
click at [87, 538] on div "SITE PLAN INFORMATION" at bounding box center [119, 536] width 133 height 11
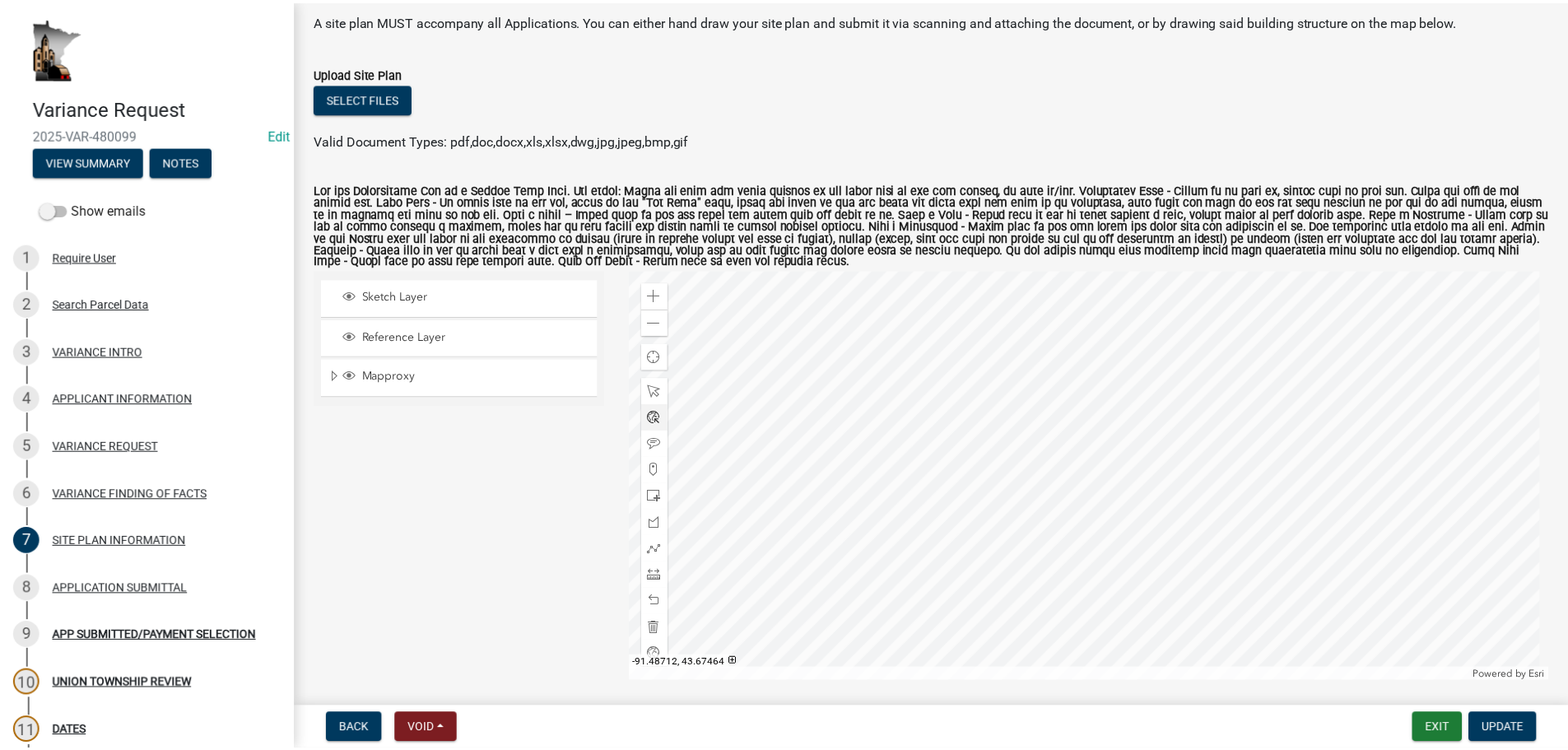
scroll to position [142, 0]
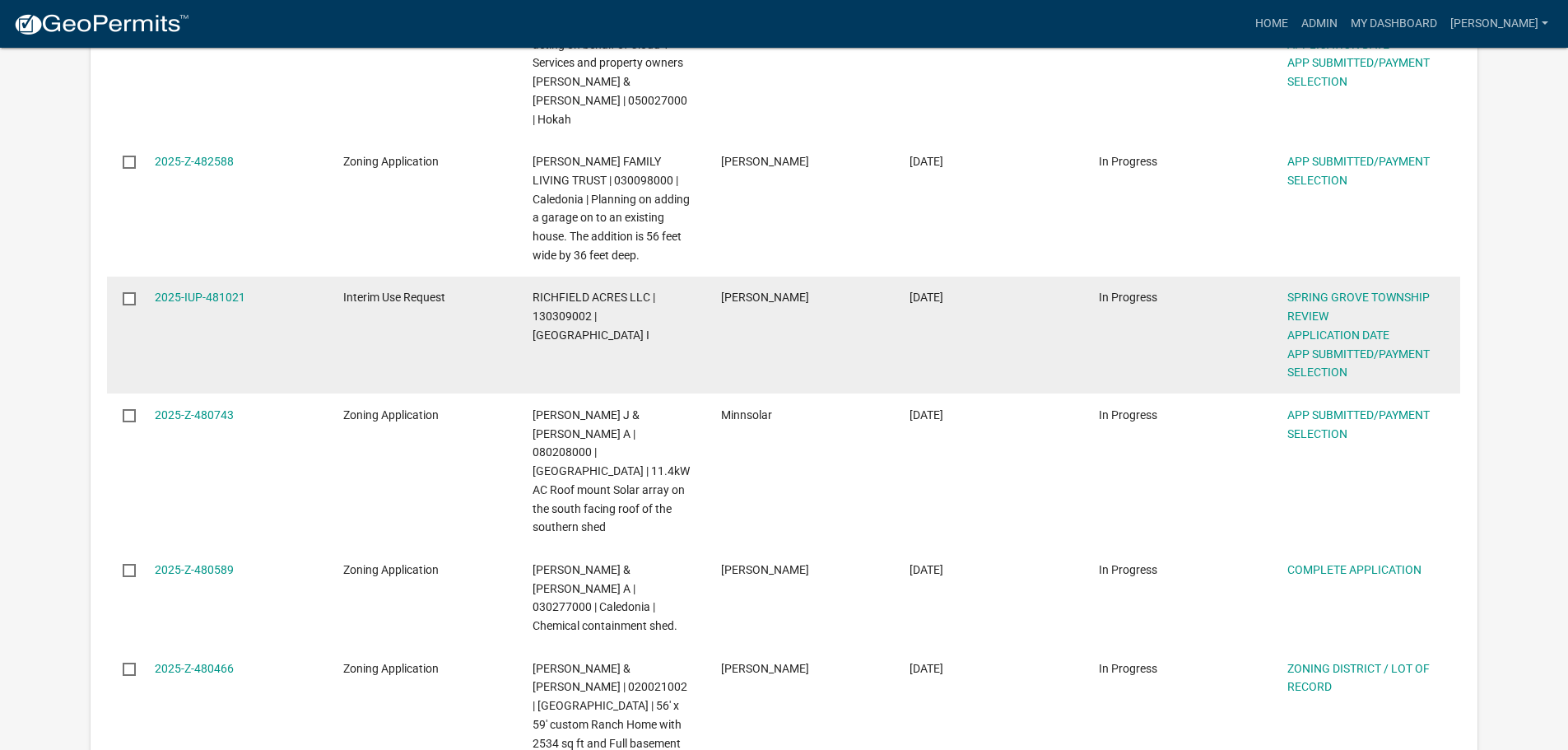
scroll to position [740, 0]
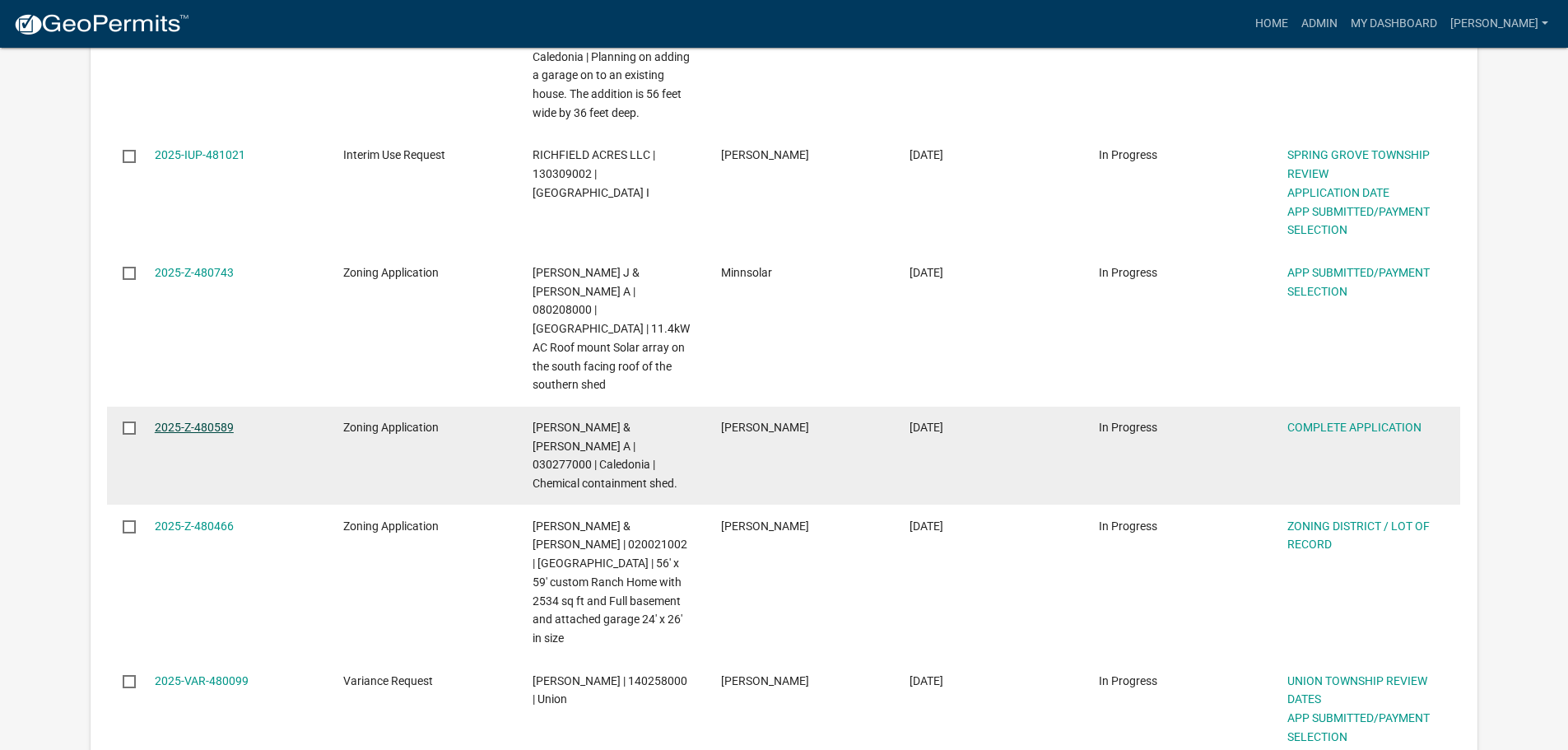
click at [203, 421] on link "2025-Z-480589" at bounding box center [194, 427] width 79 height 13
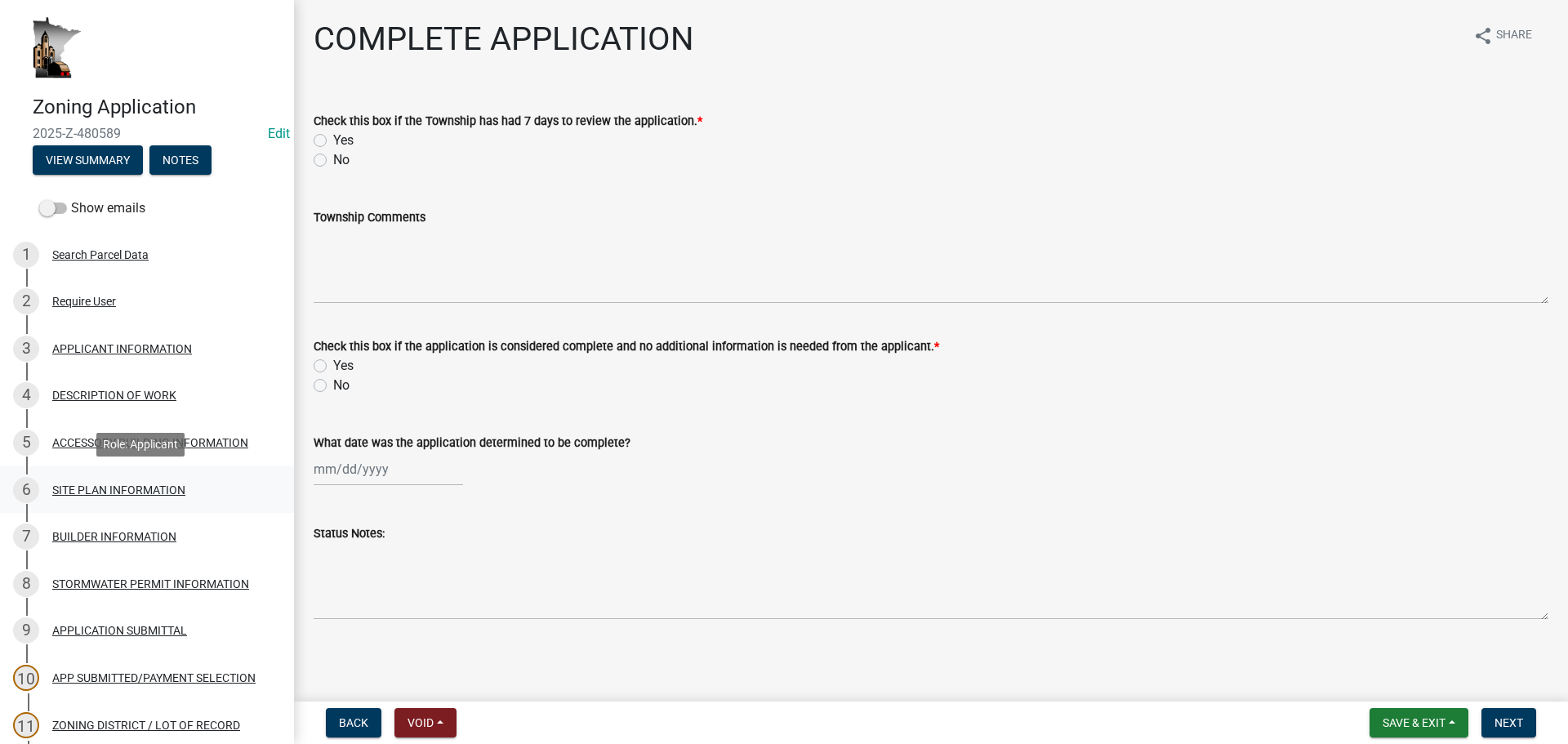
click at [74, 490] on div "SITE PLAN INFORMATION" at bounding box center [119, 489] width 133 height 11
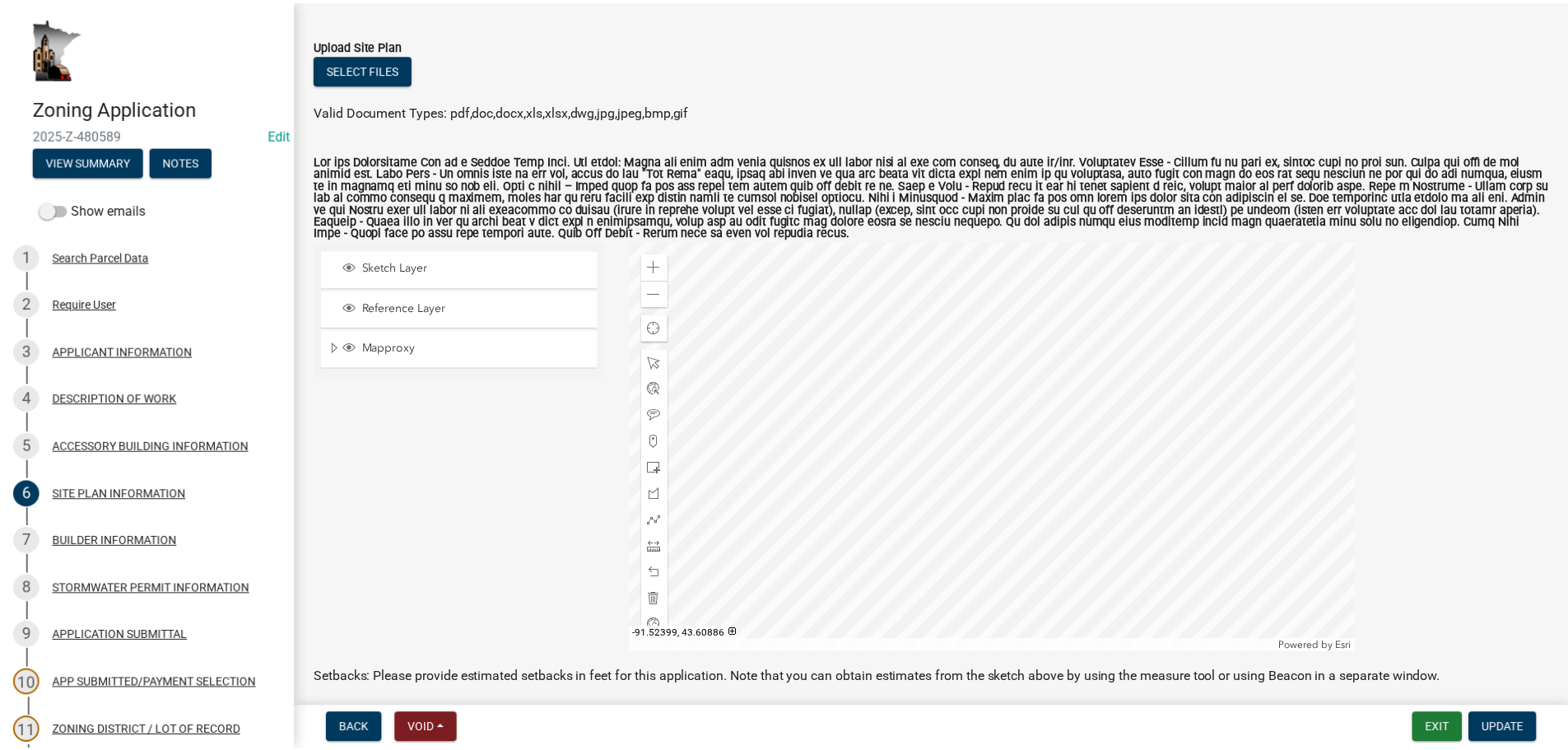
scroll to position [165, 0]
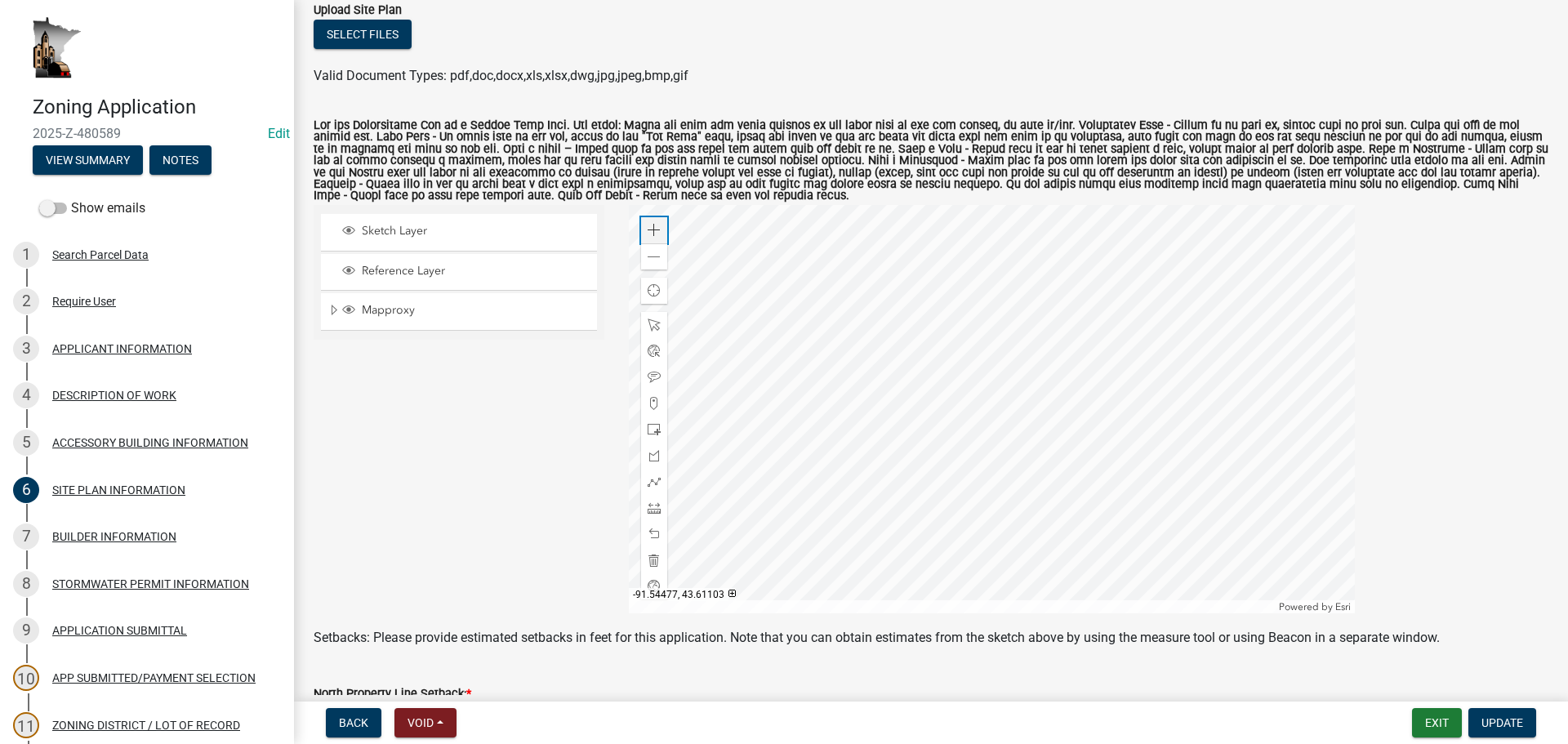
click at [648, 234] on span at bounding box center [654, 230] width 13 height 13
click at [1044, 343] on div at bounding box center [991, 409] width 726 height 408
click at [1032, 332] on div at bounding box center [991, 409] width 726 height 408
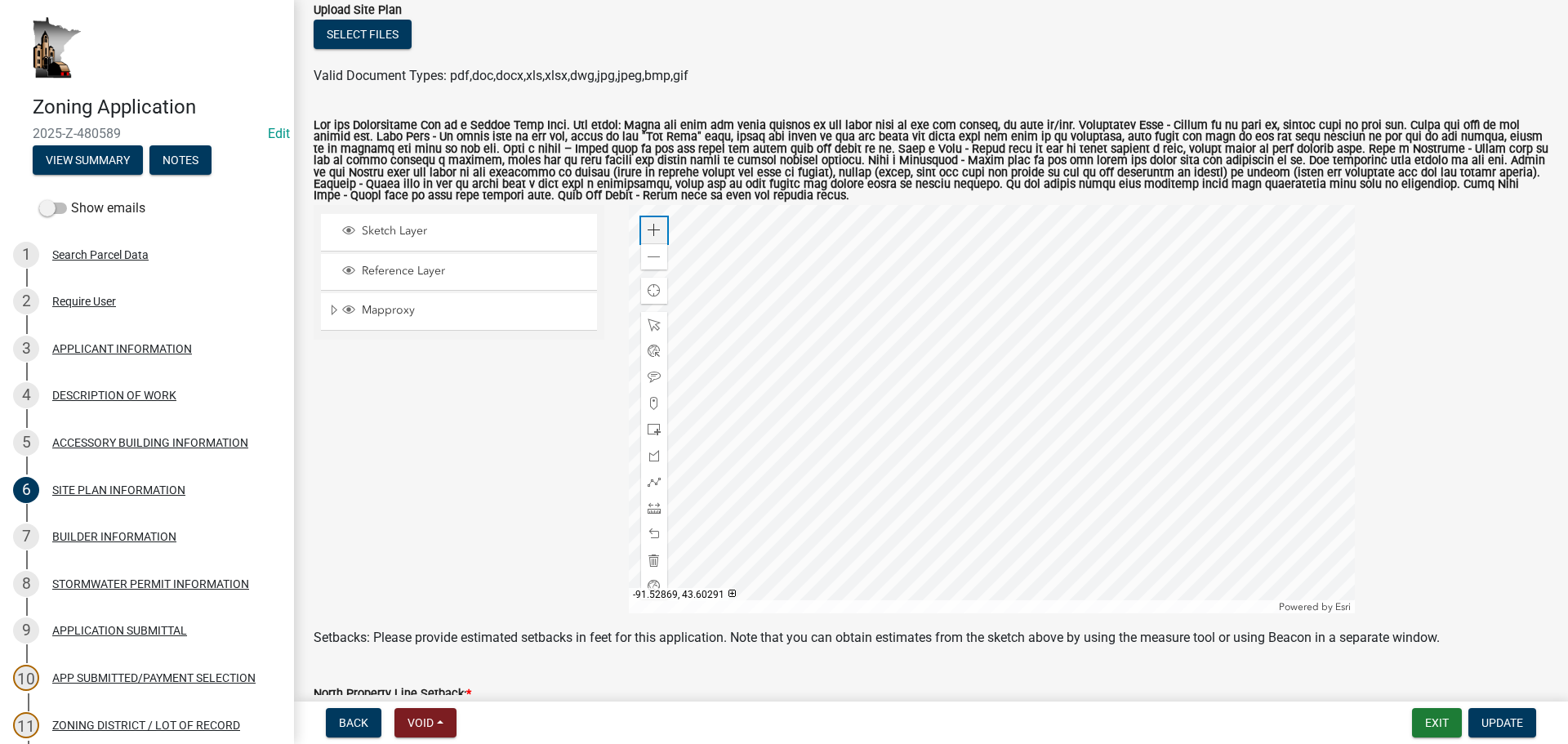
click at [648, 233] on span at bounding box center [654, 230] width 13 height 13
click at [657, 261] on div "Zoom out" at bounding box center [654, 257] width 26 height 26
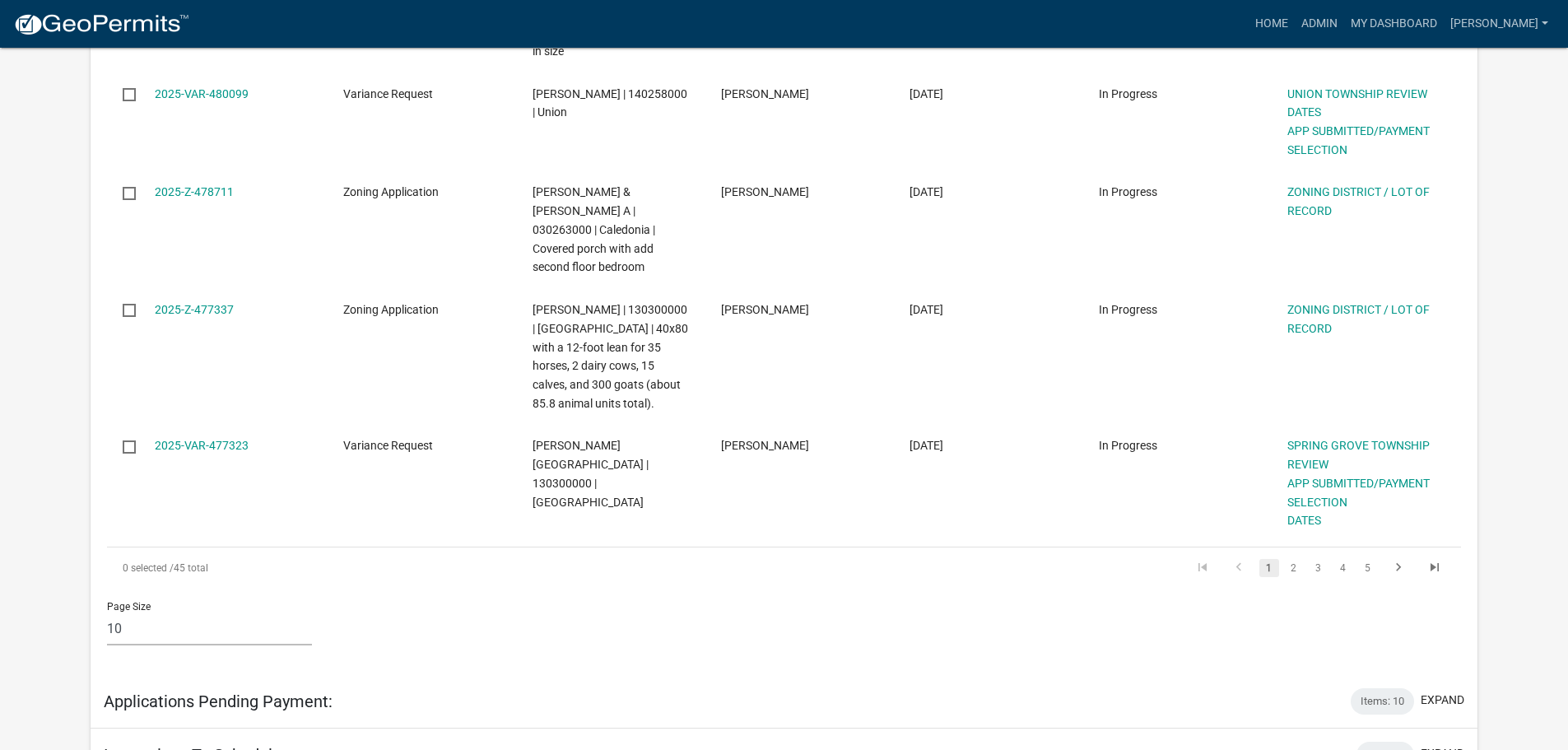
scroll to position [1399, 0]
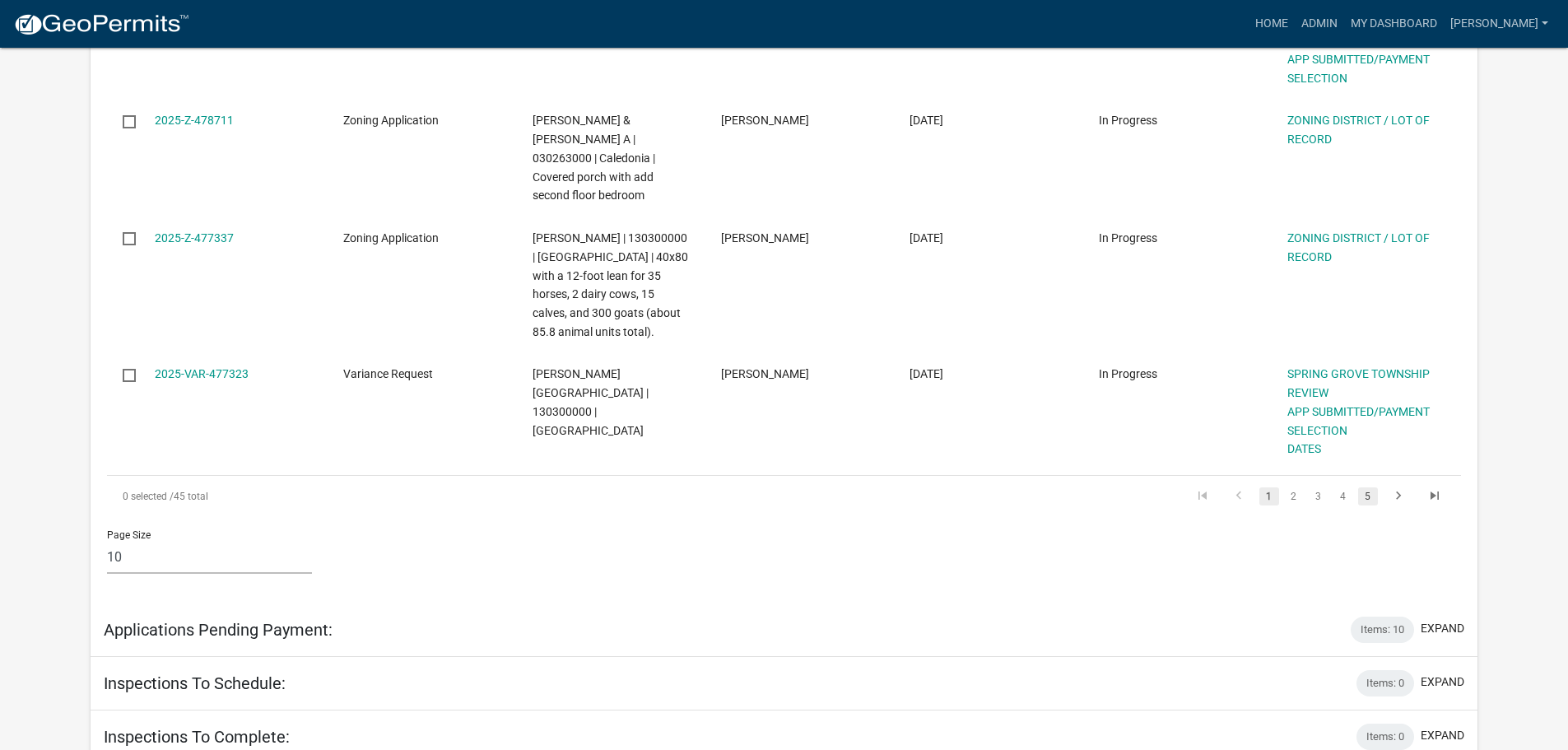
click at [1373, 487] on link "5" at bounding box center [1368, 496] width 20 height 18
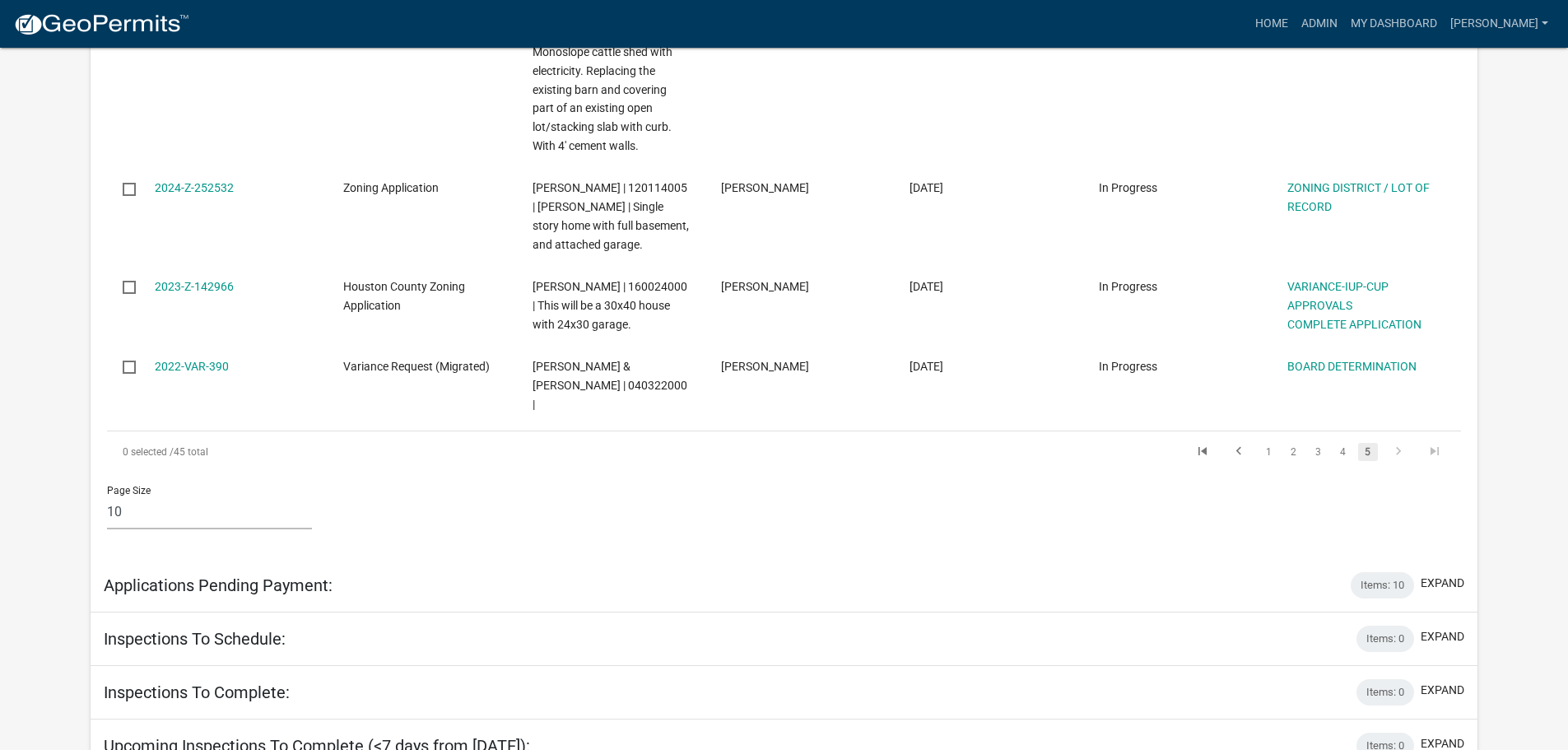
scroll to position [536, 0]
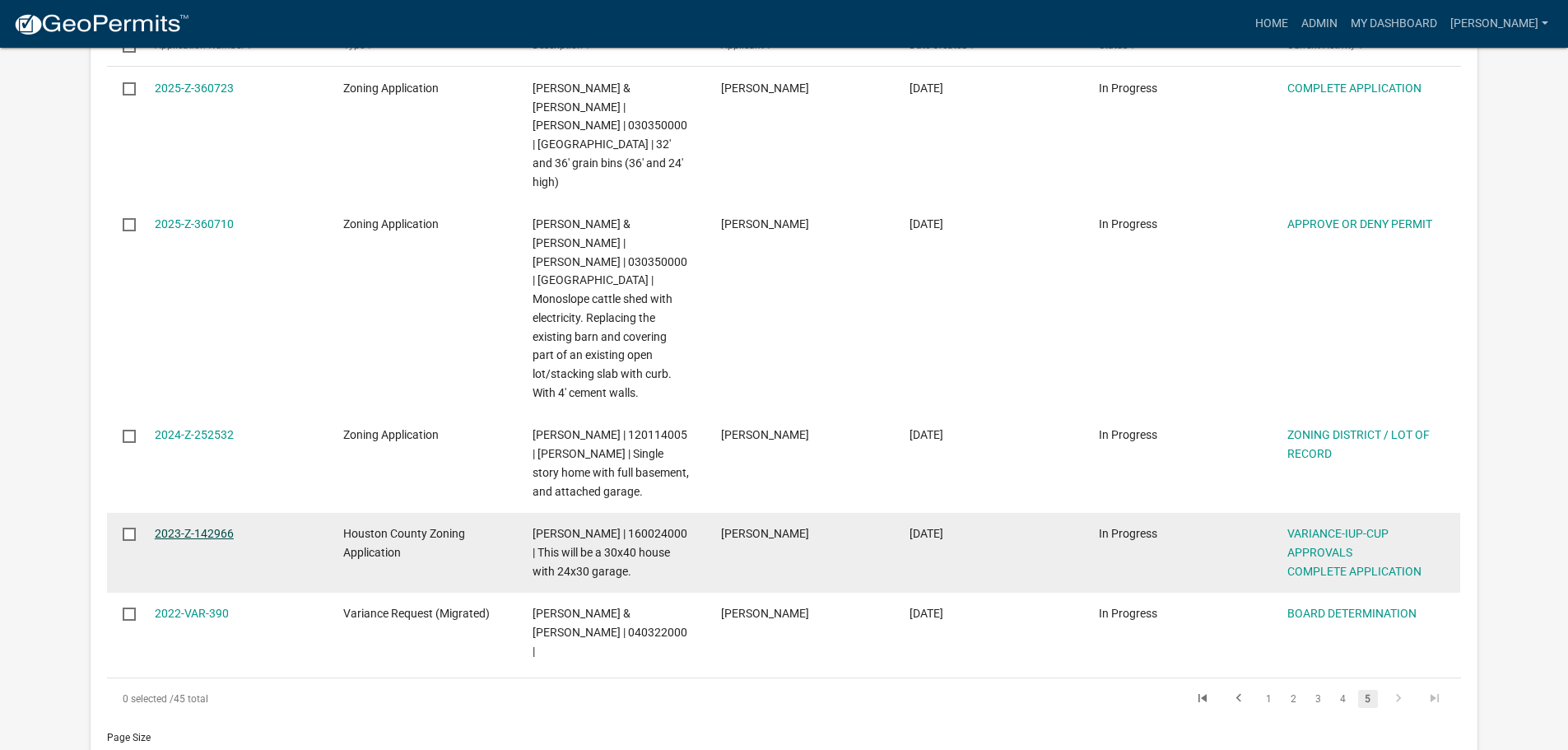
click at [227, 527] on link "2023-Z-142966" at bounding box center [194, 533] width 79 height 13
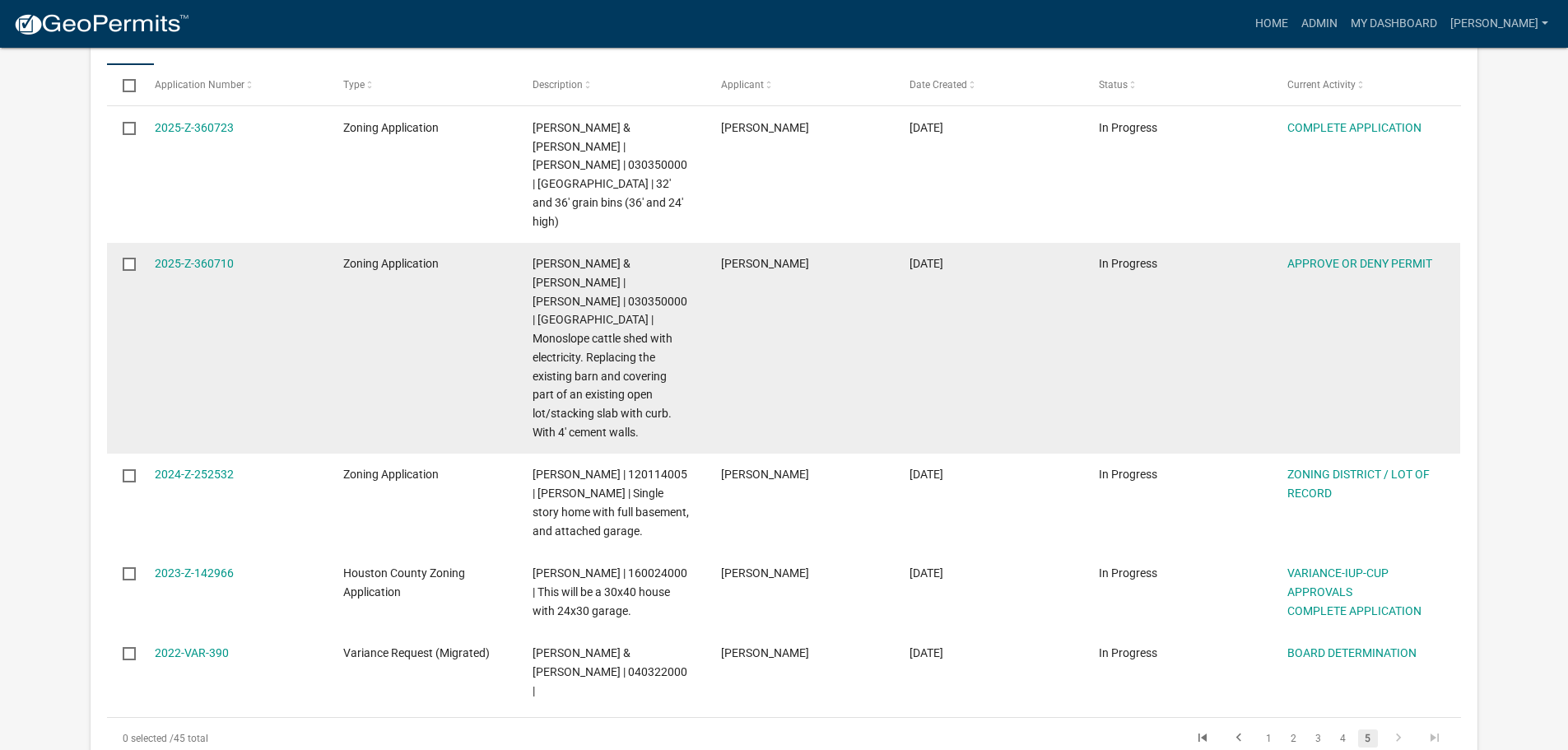
scroll to position [576, 0]
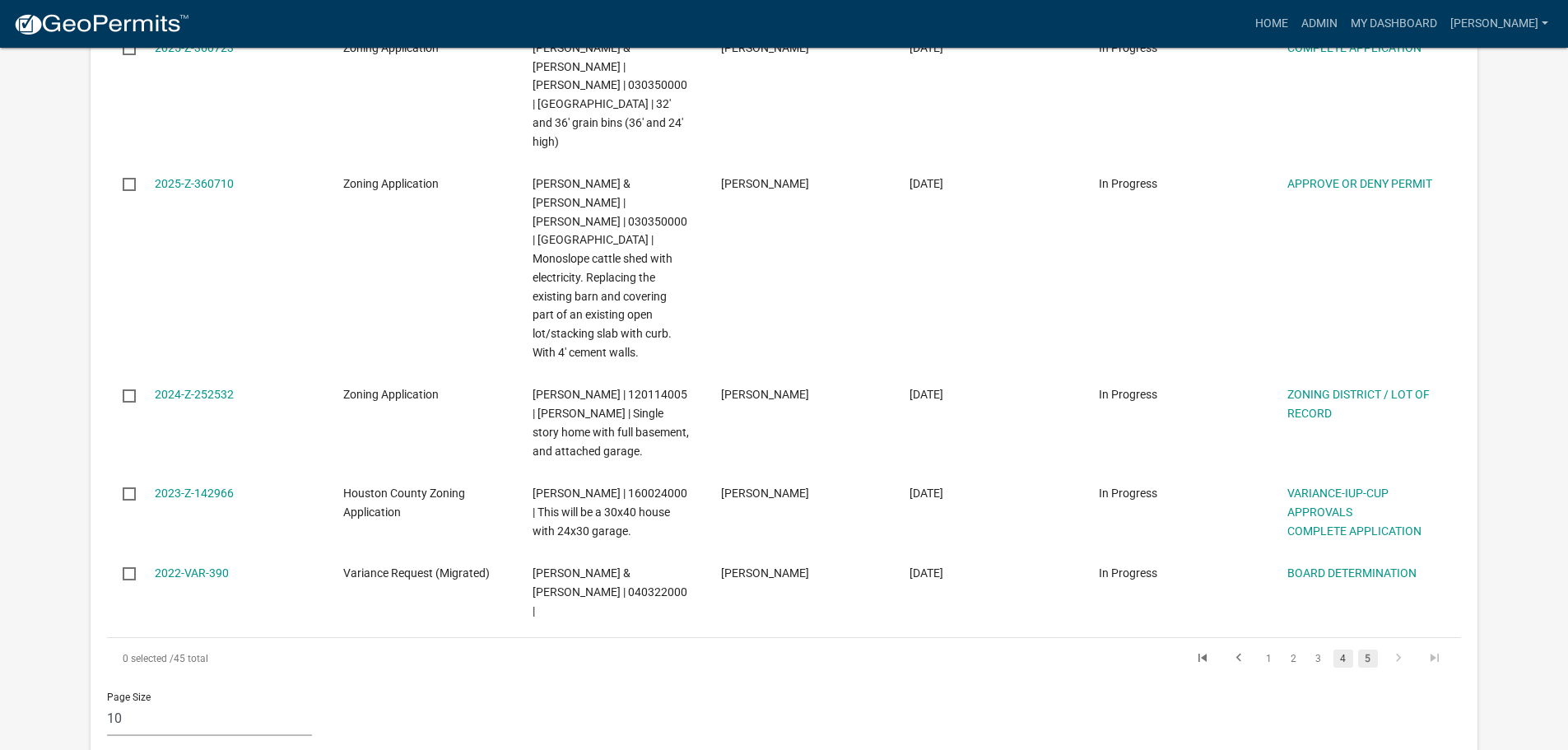
click at [1347, 649] on link "4" at bounding box center [1343, 658] width 20 height 18
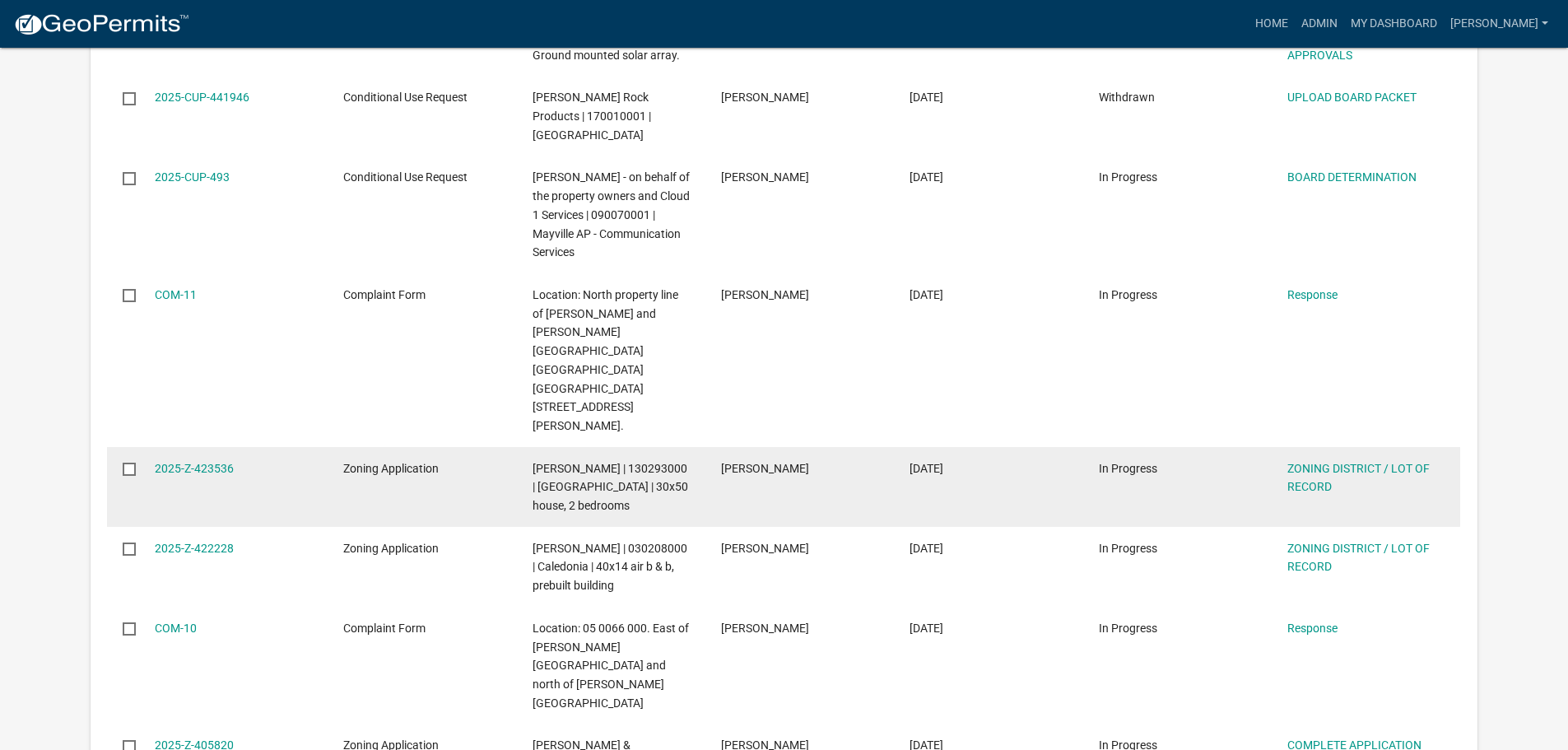
scroll to position [988, 0]
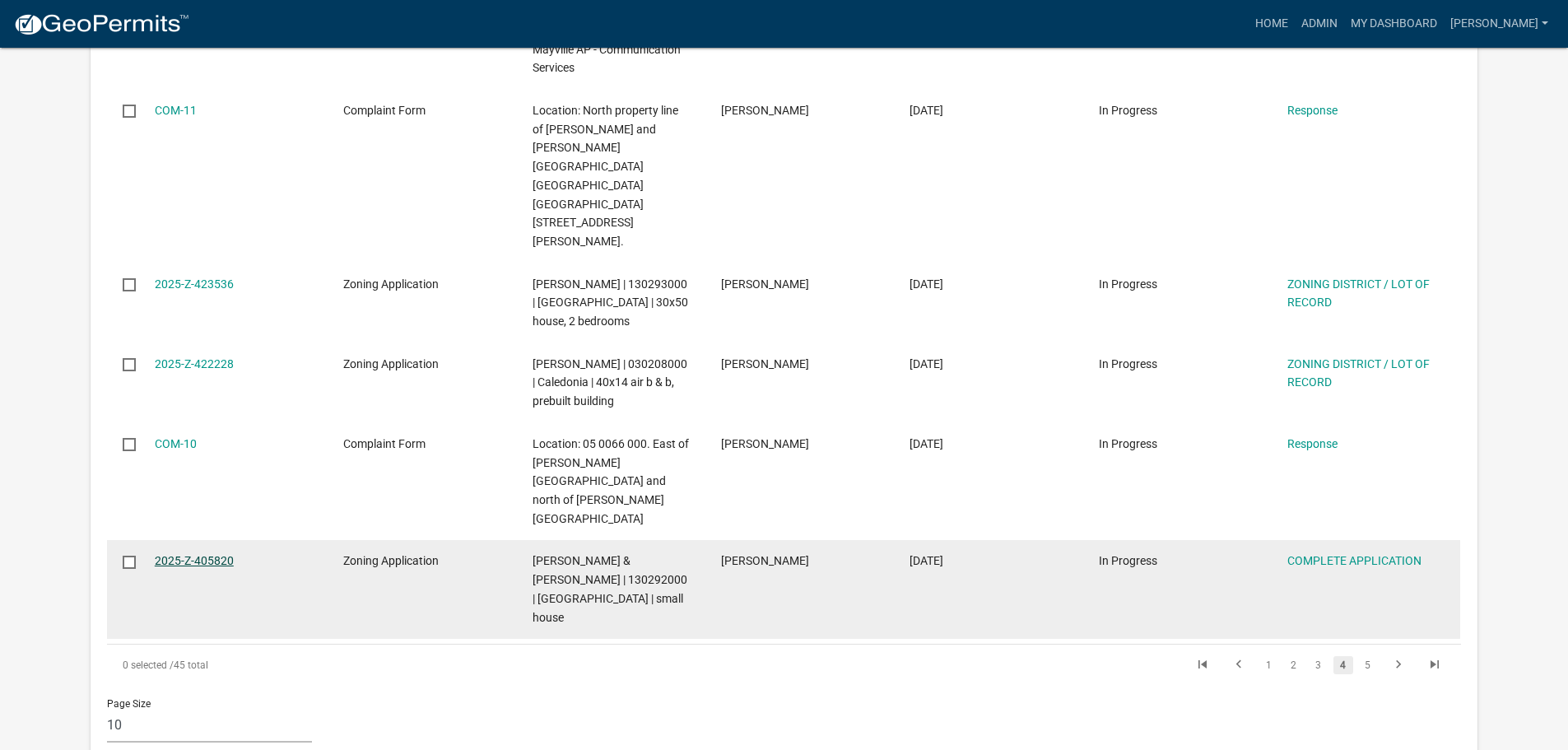
click at [204, 554] on link "2025-Z-405820" at bounding box center [194, 560] width 79 height 13
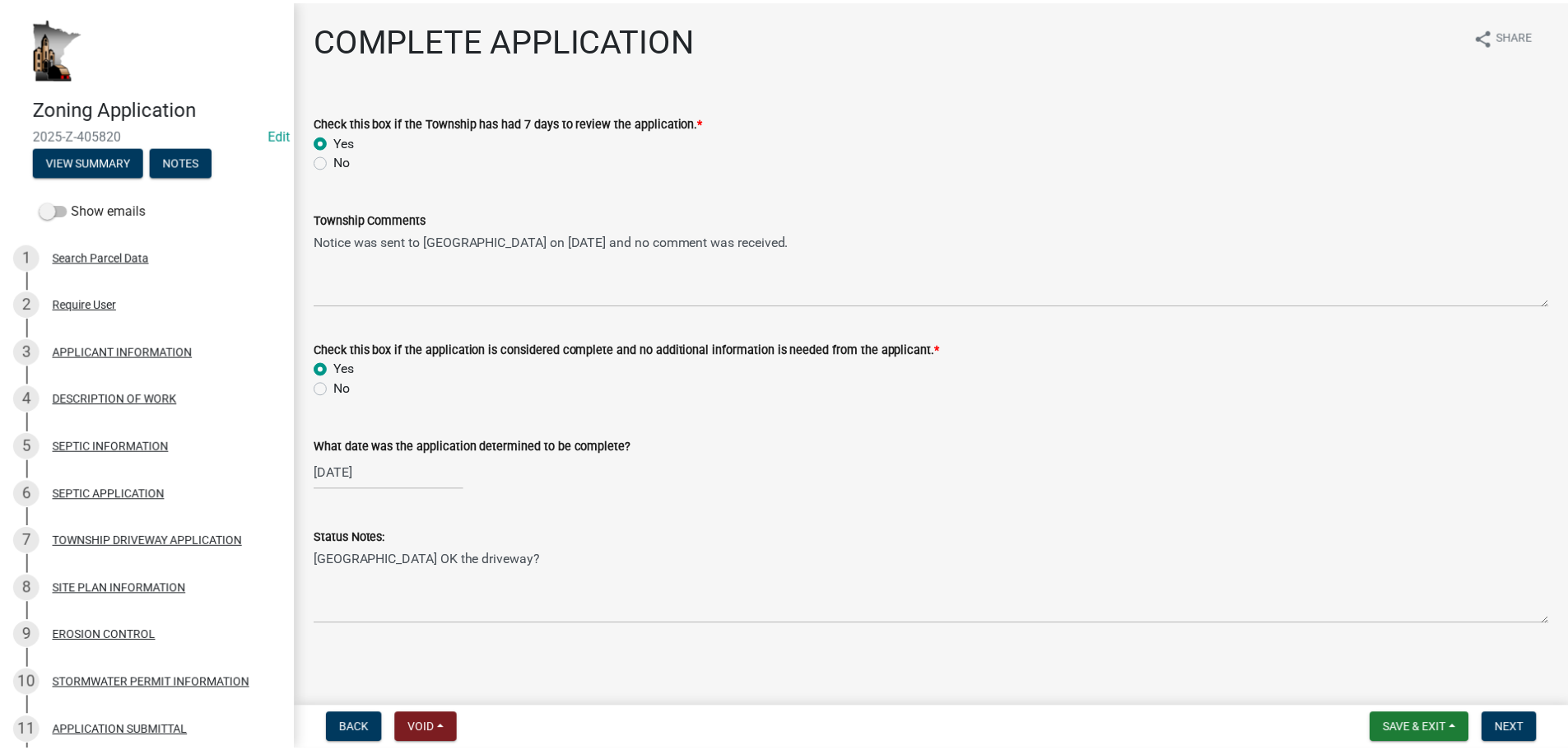
scroll to position [2, 0]
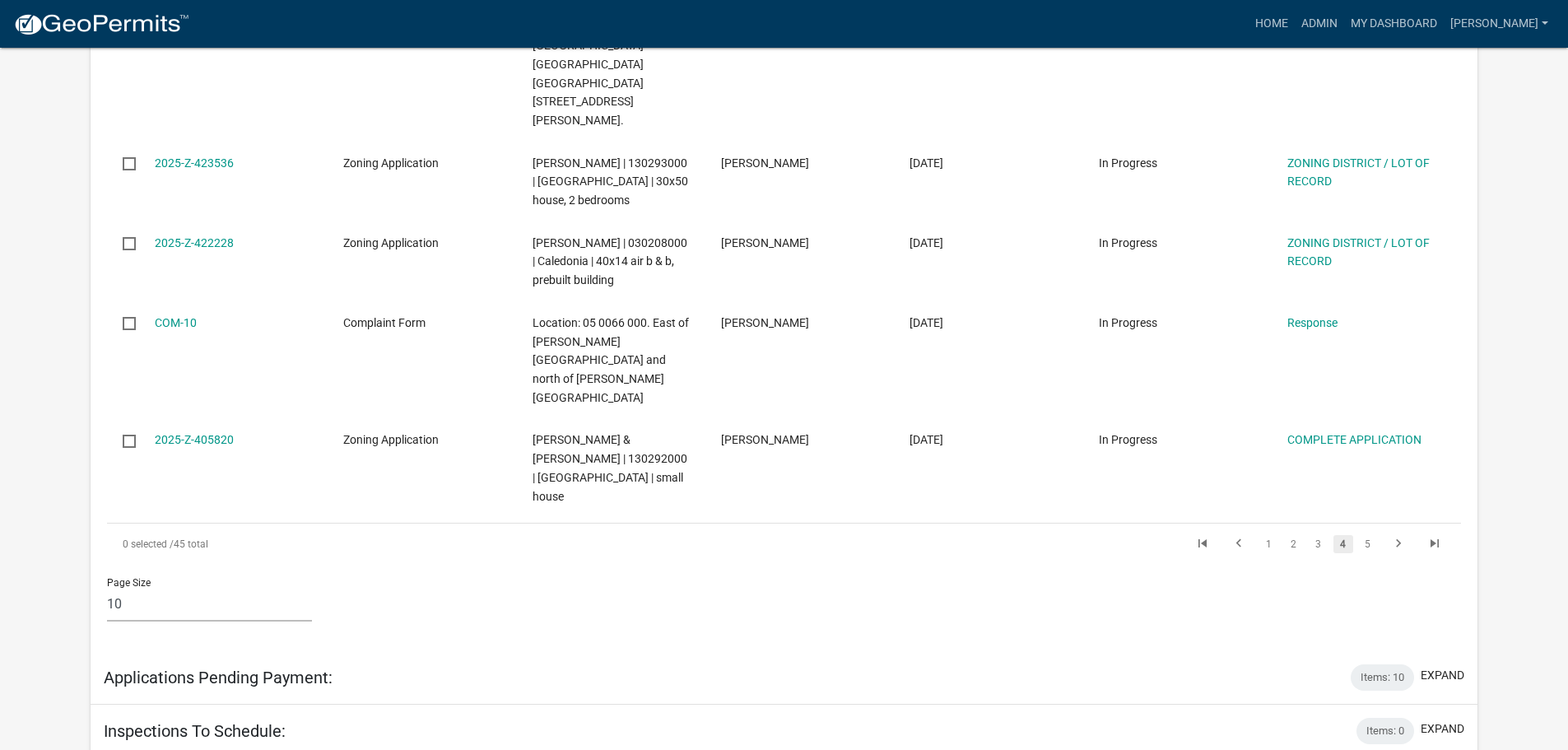
scroll to position [1152, 0]
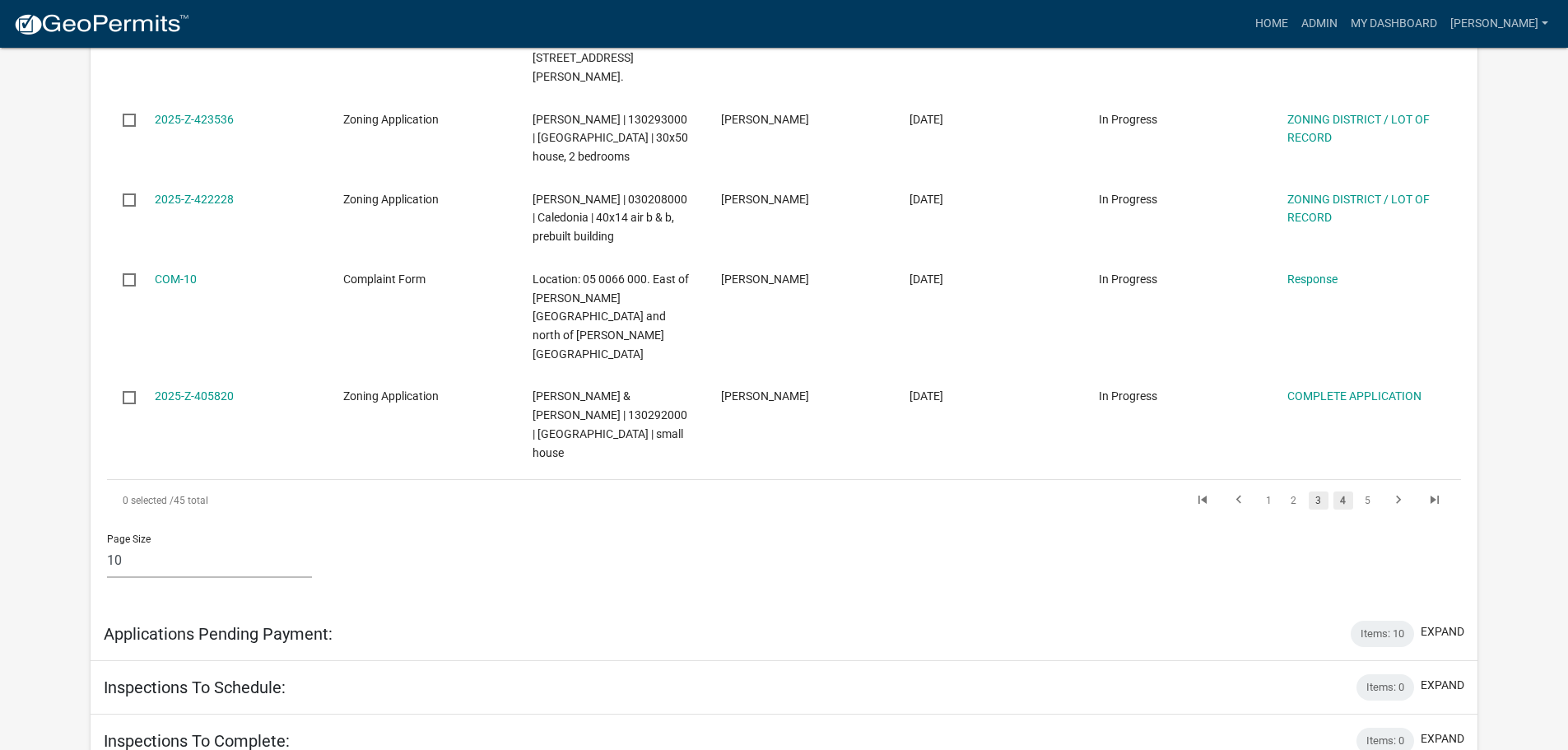
click at [1319, 491] on link "3" at bounding box center [1319, 500] width 20 height 18
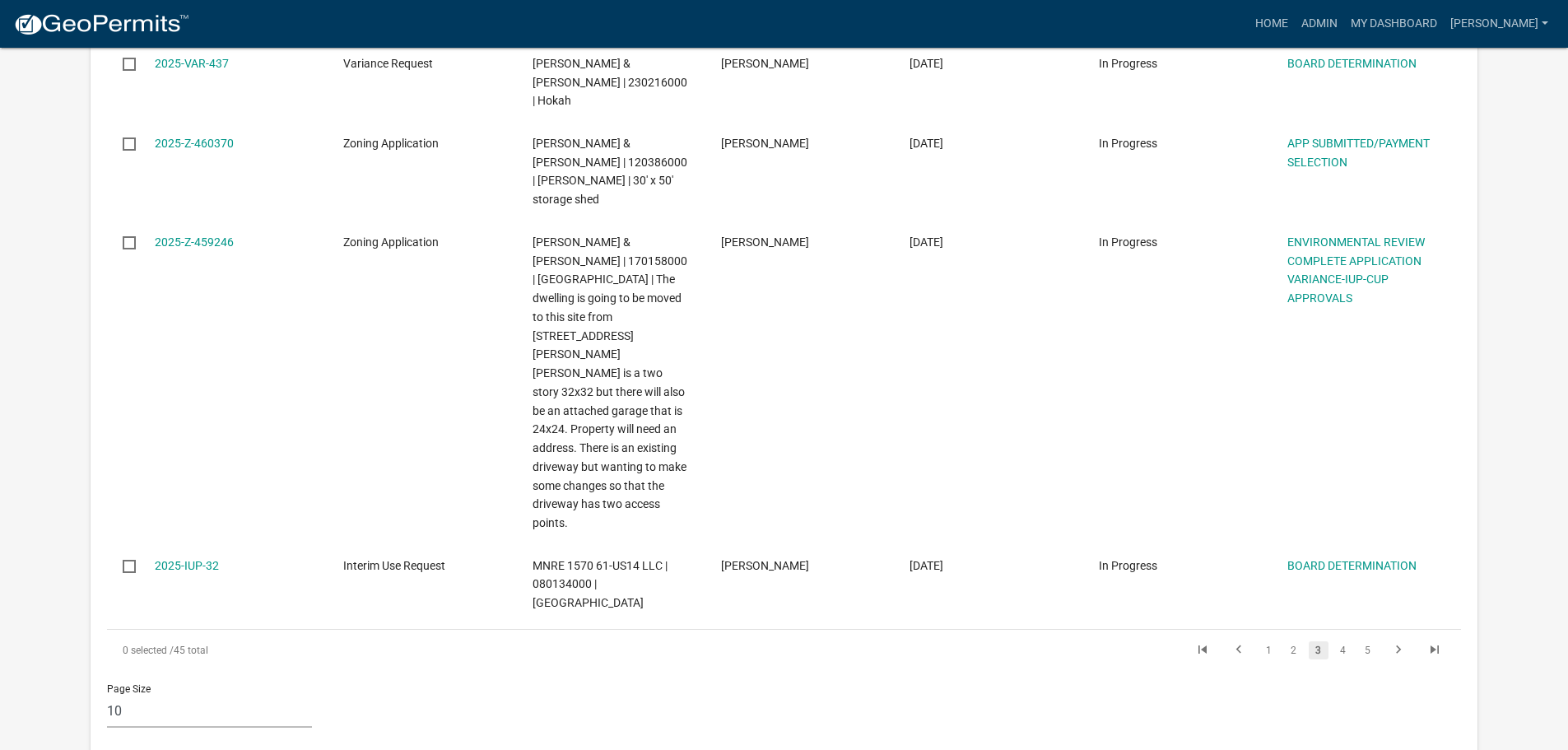
scroll to position [1017, 0]
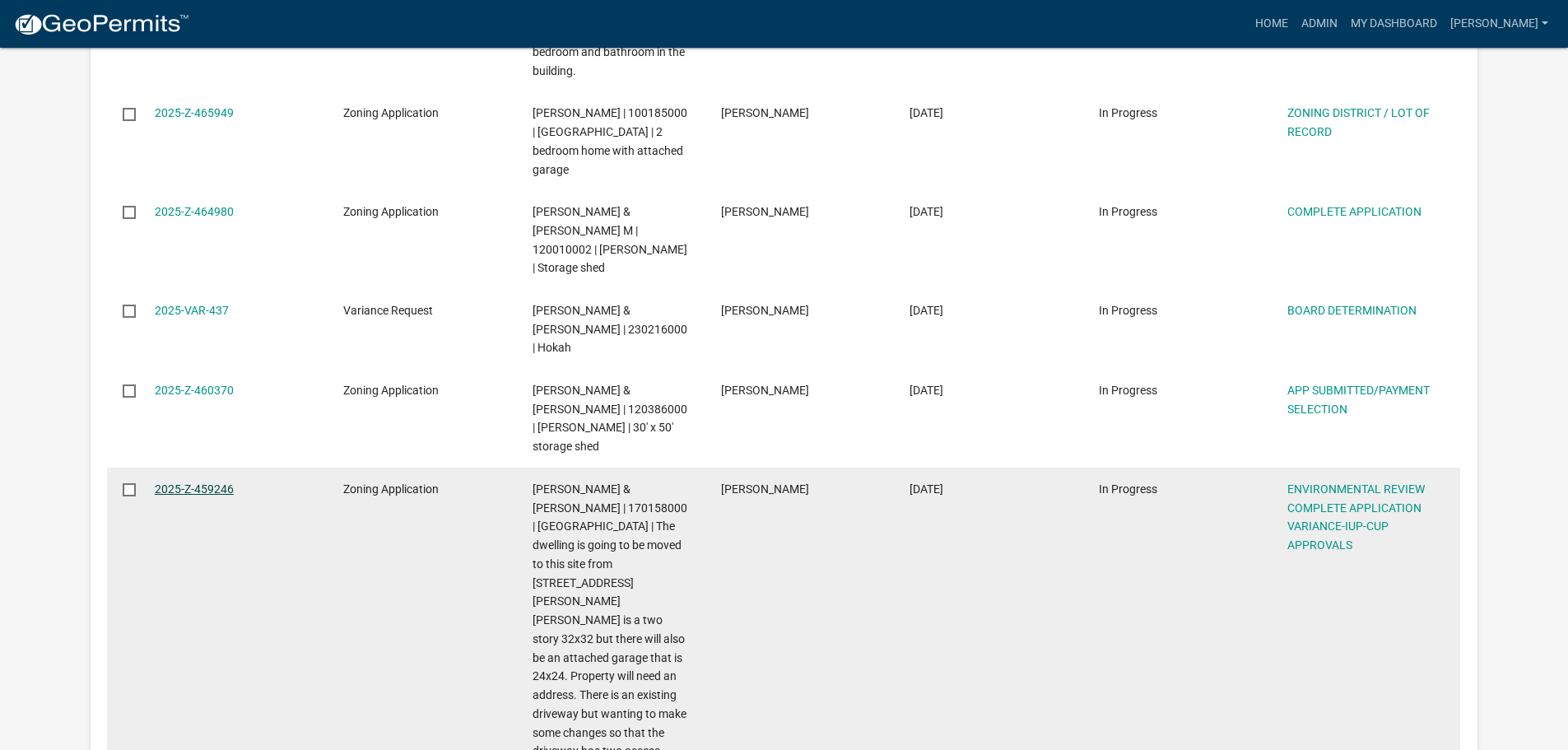
click at [170, 483] on link "2025-Z-459246" at bounding box center [194, 489] width 79 height 13
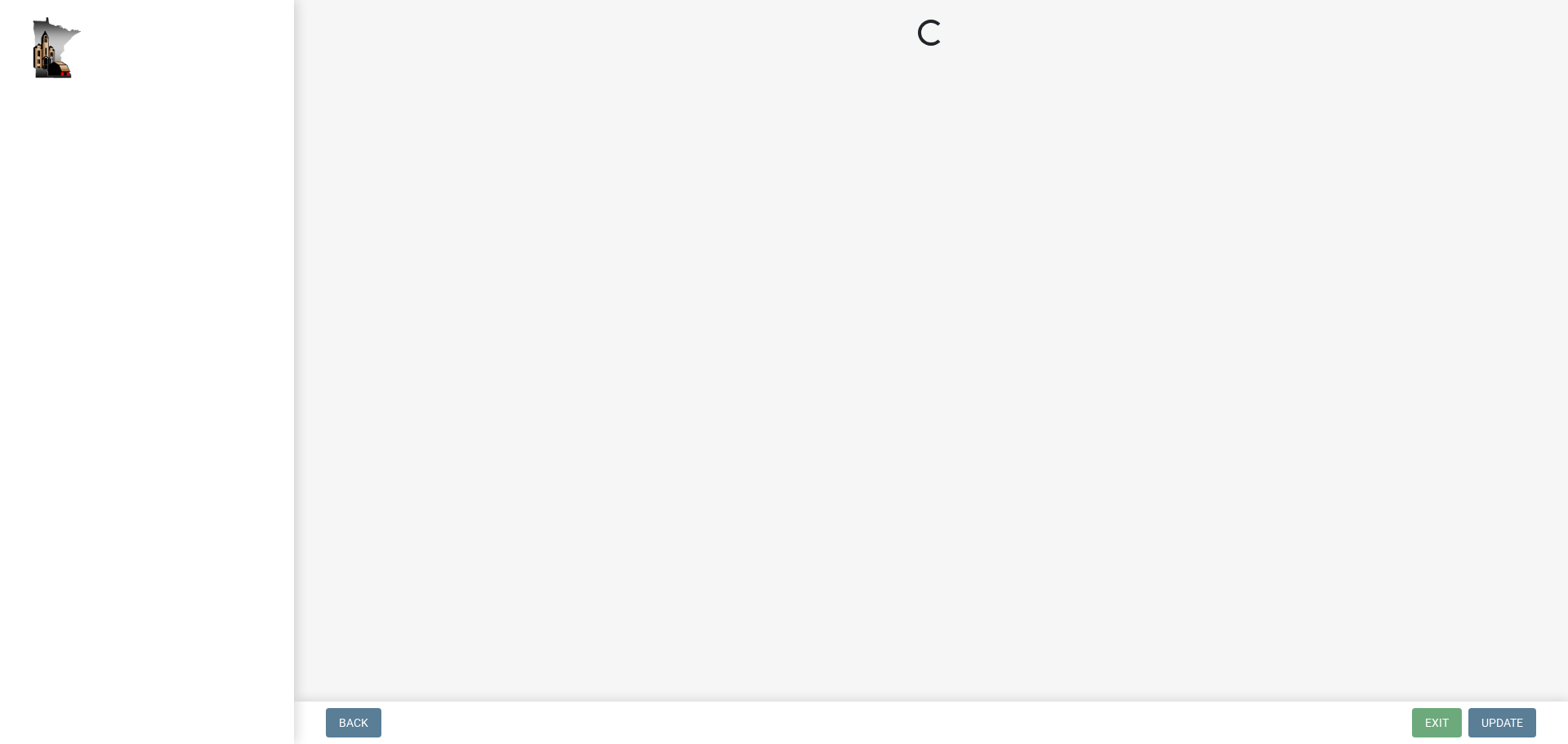
select select "294fbb0f-ef92-492d-a55d-6ae48f2d4023"
select select "5727336e-9a20-4bd2-a6f3-e7484509ff9a"
select select "92cce49e-9eda-4313-95a5-3dd445bd85bb"
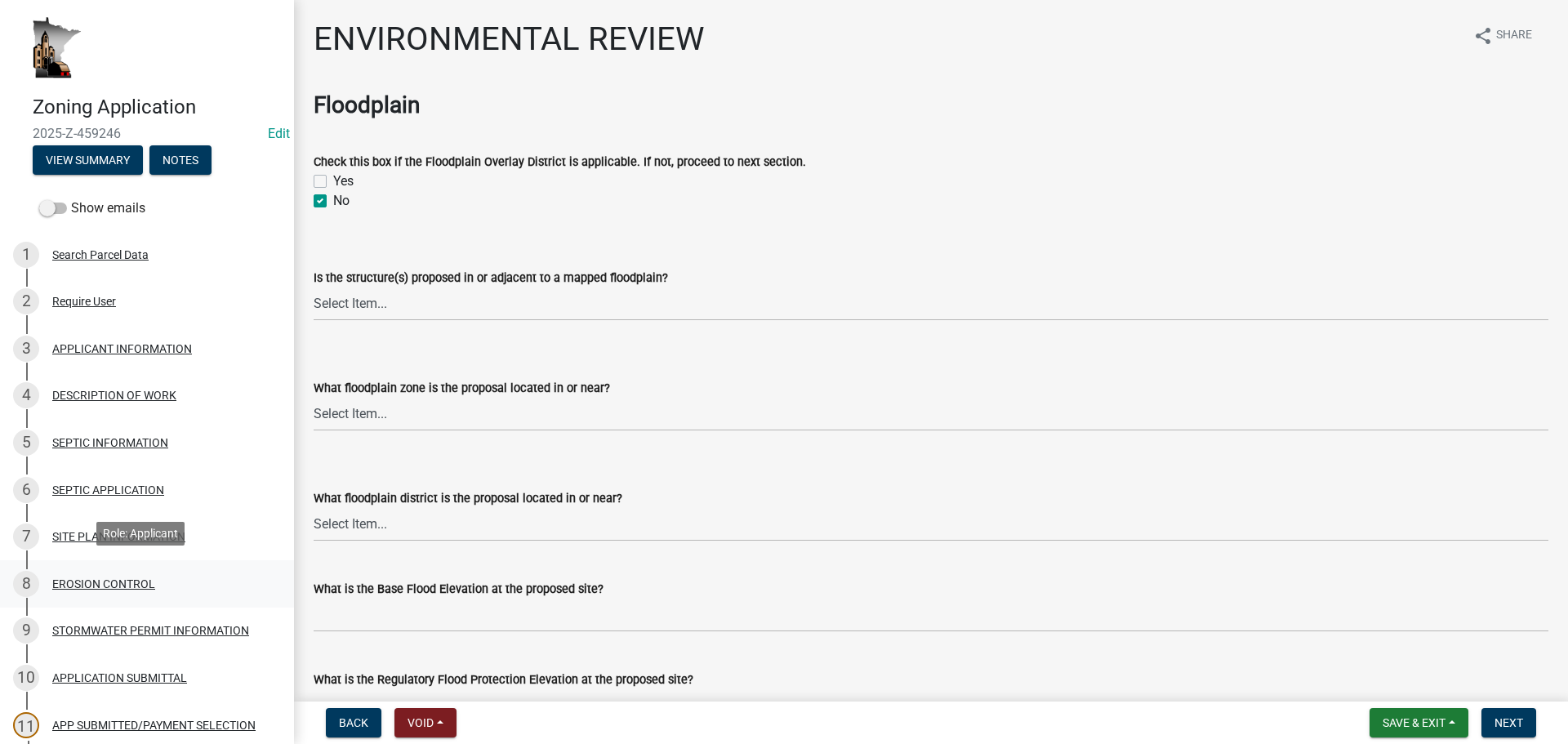
scroll to position [245, 0]
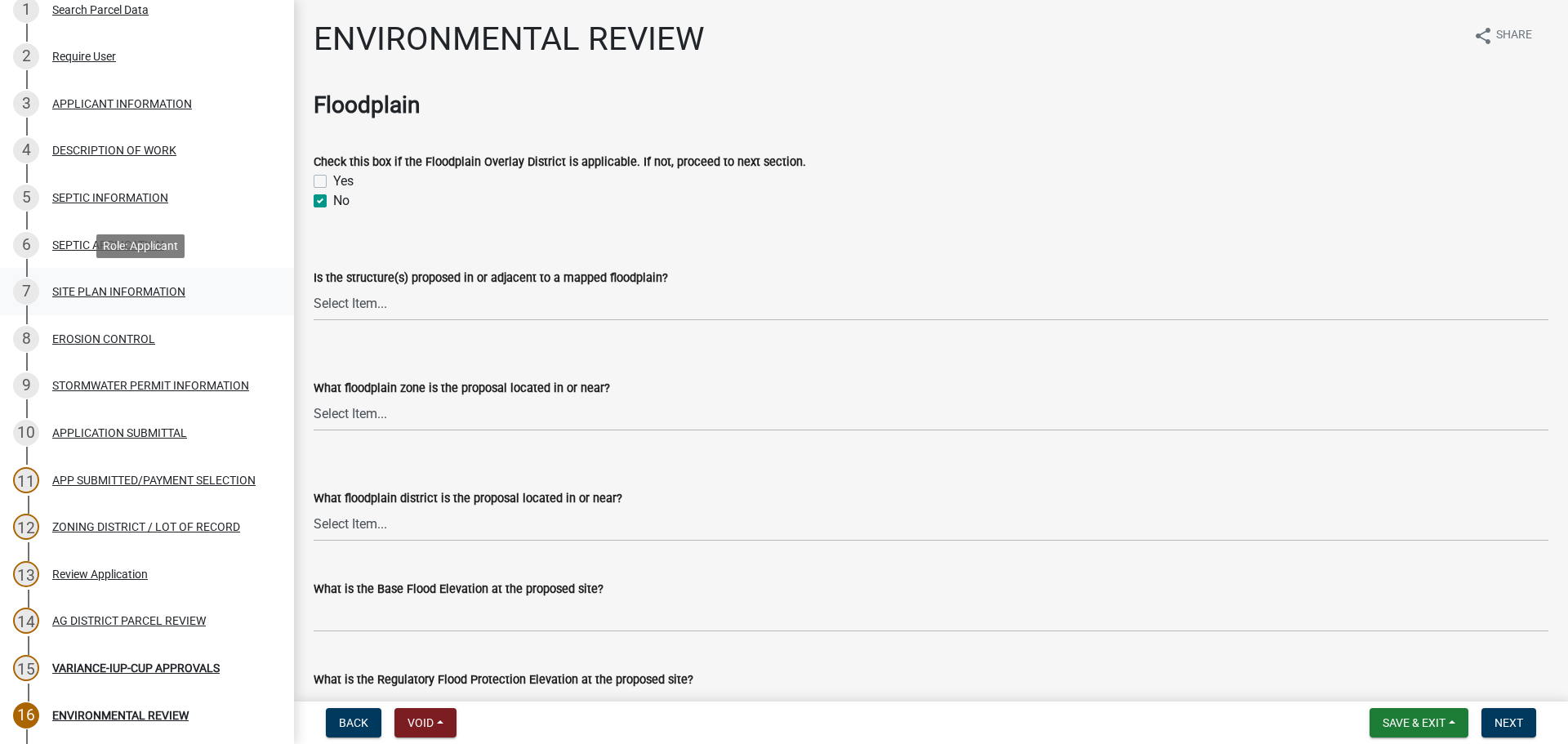
click at [95, 293] on div "SITE PLAN INFORMATION" at bounding box center [119, 291] width 133 height 11
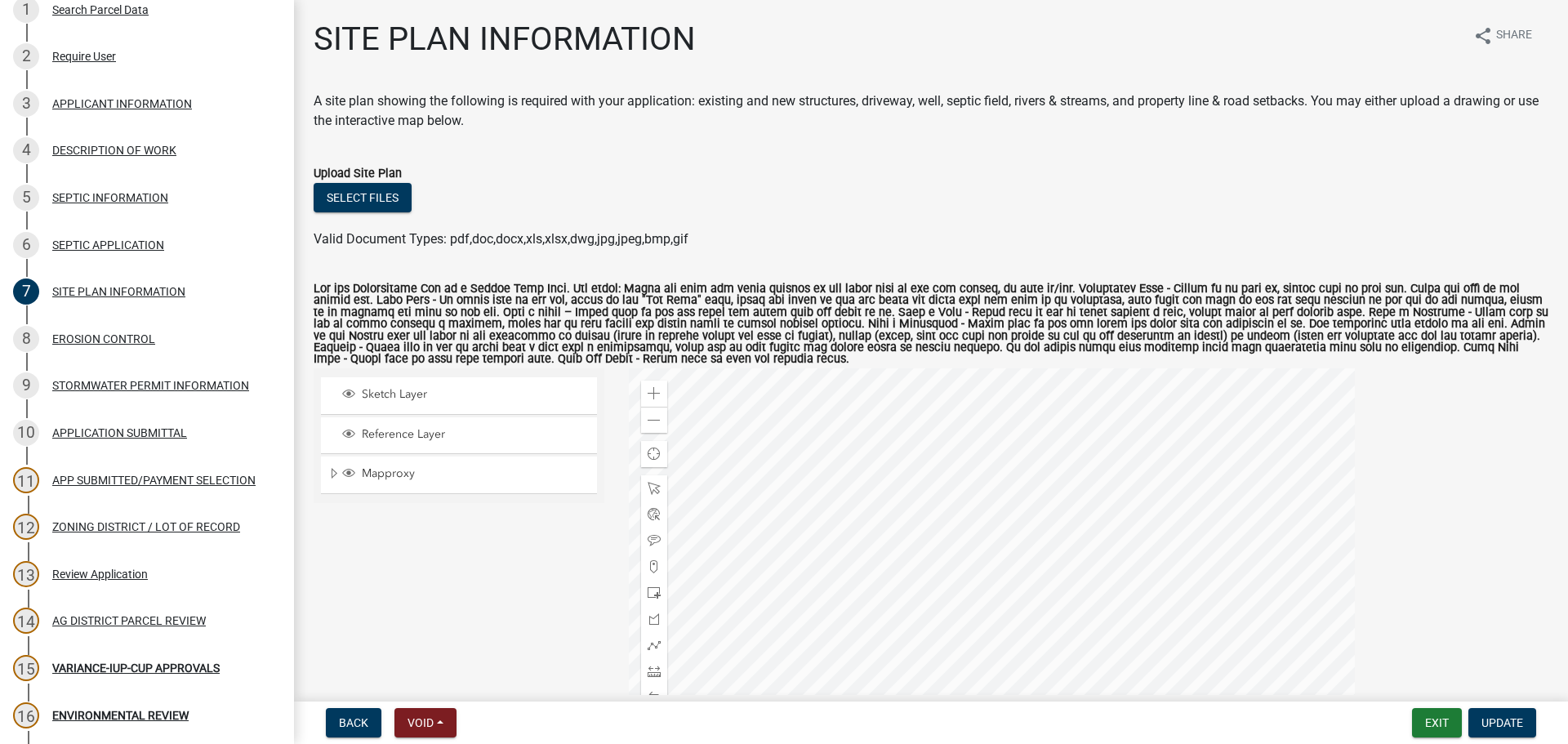
click at [1118, 431] on div at bounding box center [991, 573] width 726 height 408
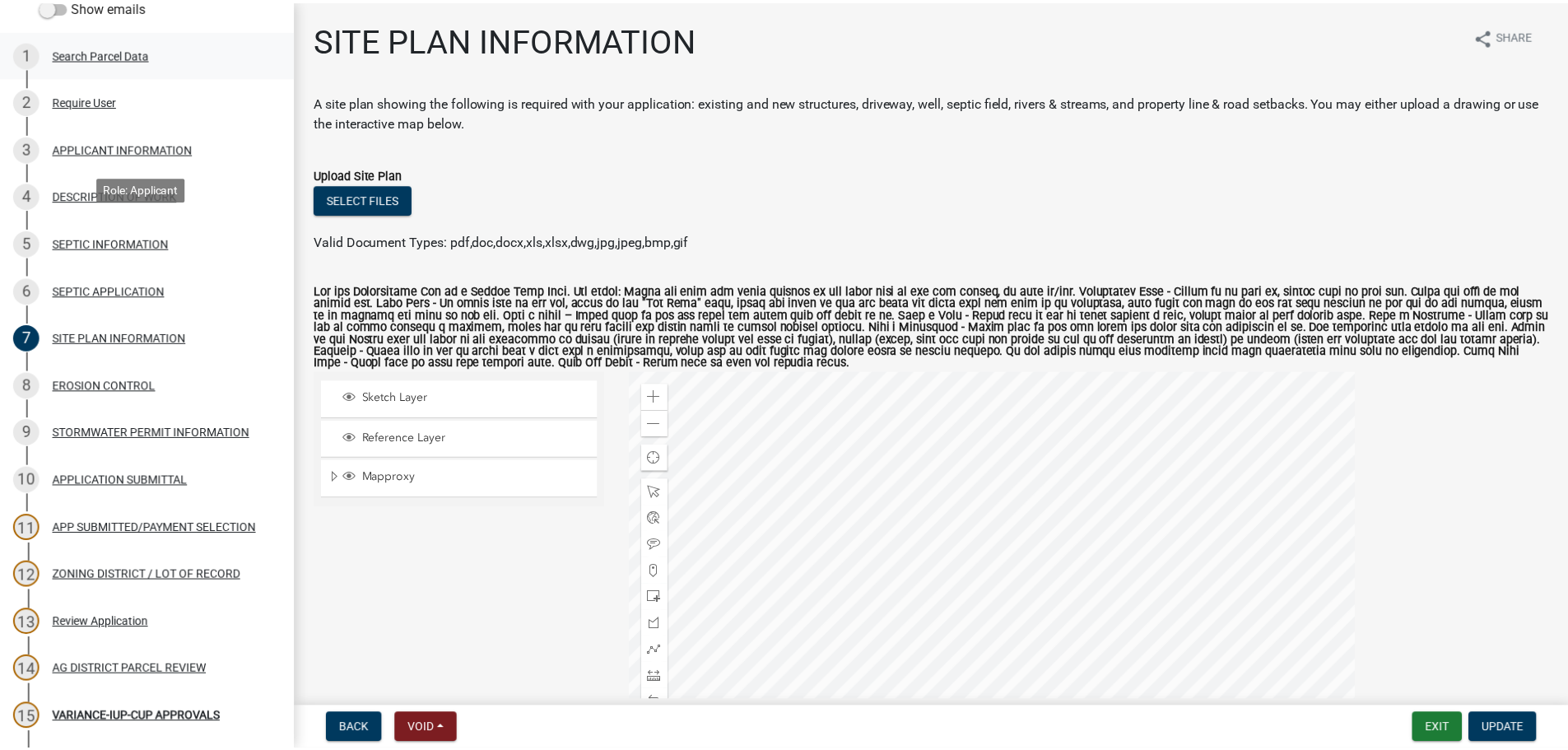
scroll to position [165, 0]
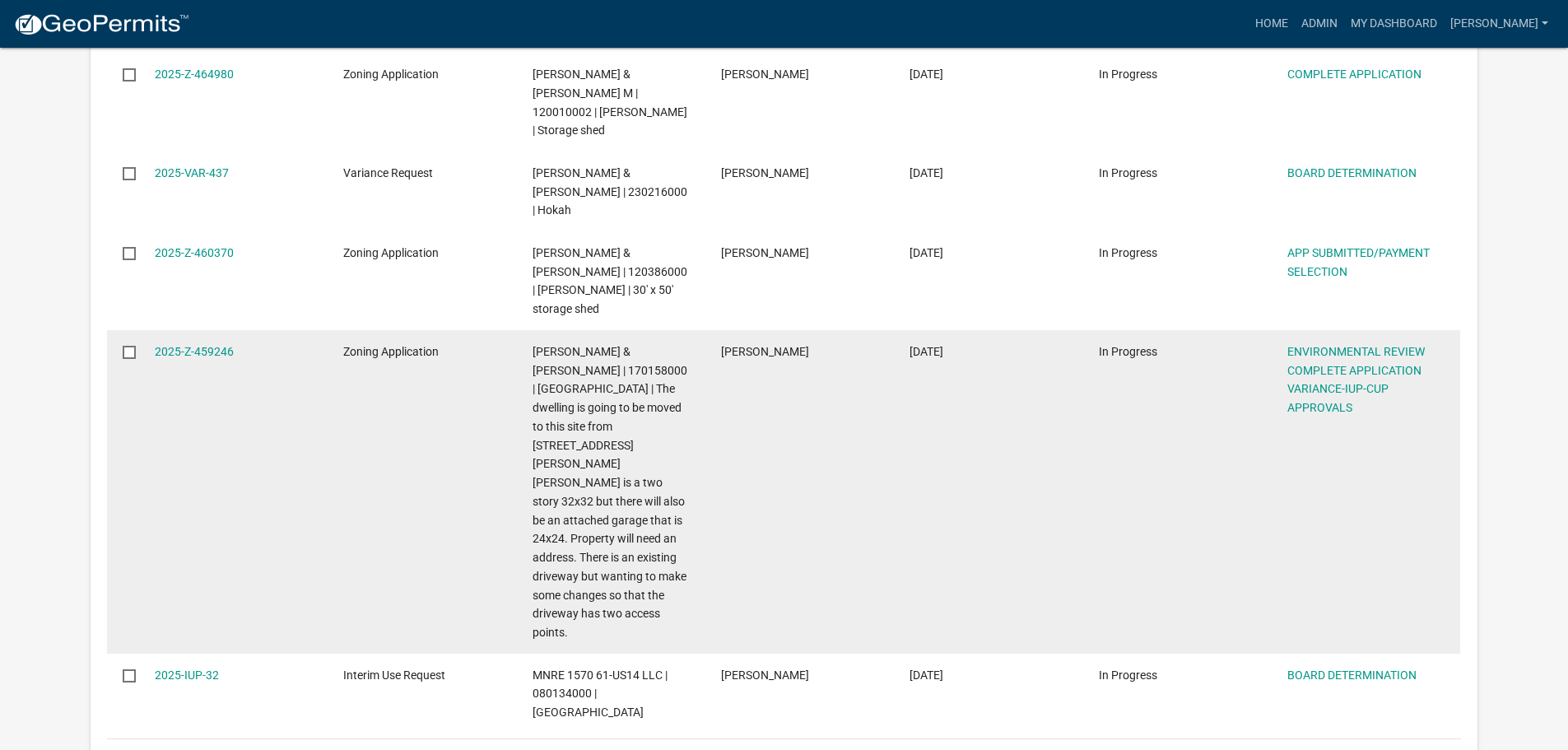
scroll to position [1234, 0]
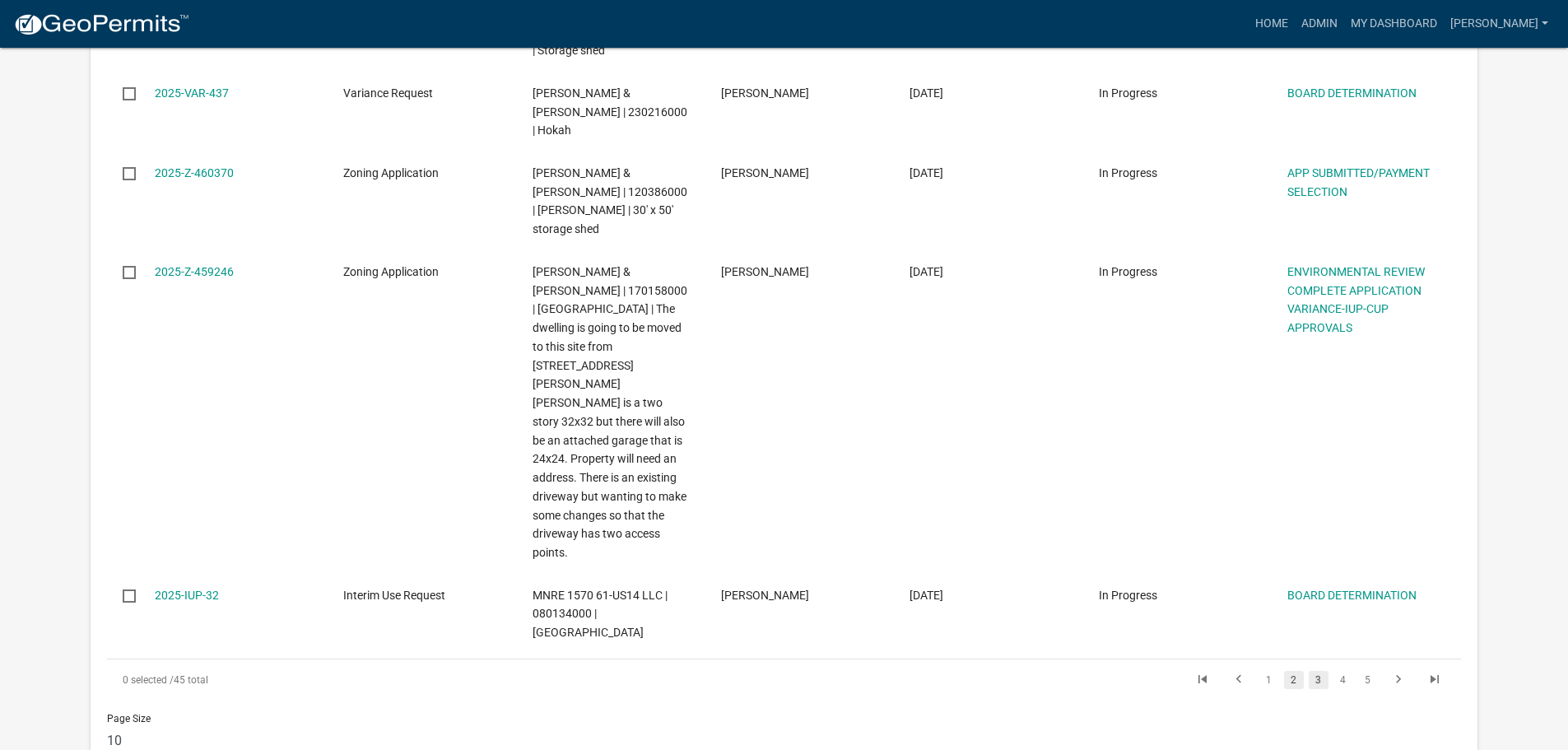
click at [1293, 671] on link "2" at bounding box center [1294, 680] width 20 height 18
